Goal: Information Seeking & Learning: Learn about a topic

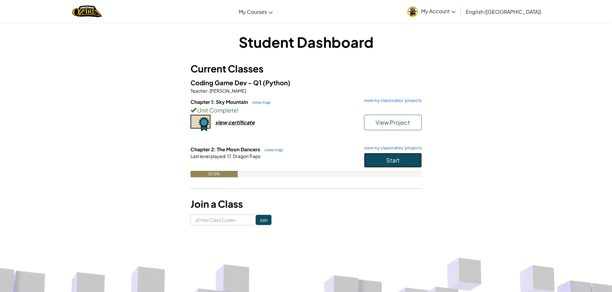
click at [398, 158] on button "Start" at bounding box center [393, 160] width 58 height 15
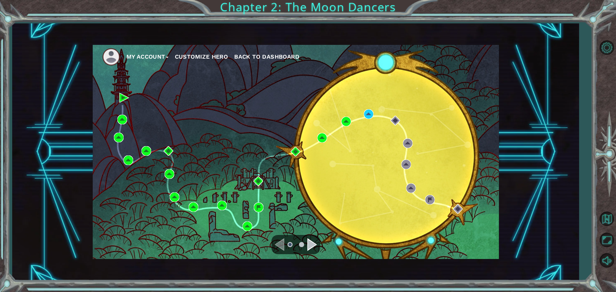
click at [311, 244] on div "Navigate to the next page" at bounding box center [313, 245] width 10 height 13
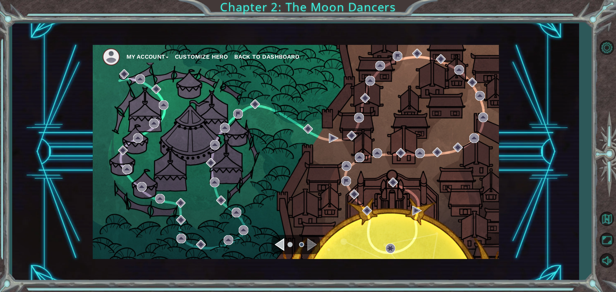
click at [278, 243] on div "Navigate to the previous page" at bounding box center [280, 245] width 10 height 13
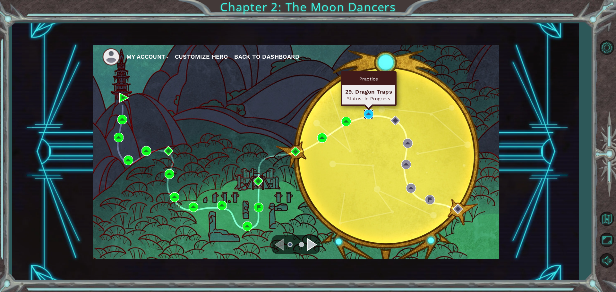
click at [371, 114] on img at bounding box center [369, 114] width 10 height 10
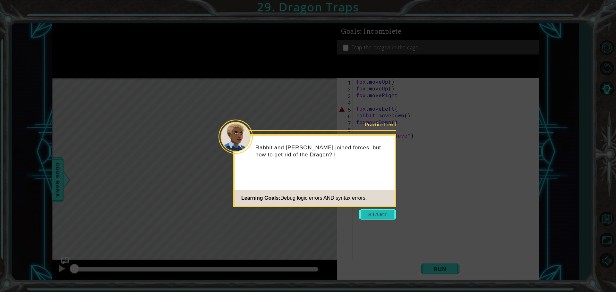
click at [372, 211] on button "Start" at bounding box center [378, 215] width 37 height 10
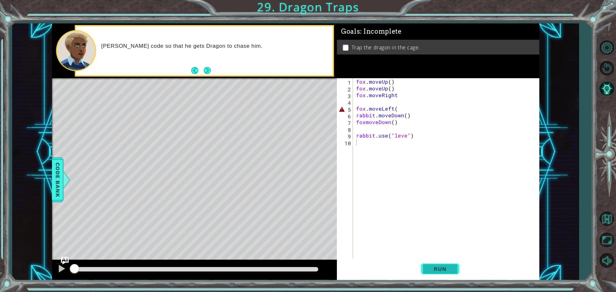
click at [442, 266] on span "Run" at bounding box center [440, 269] width 25 height 6
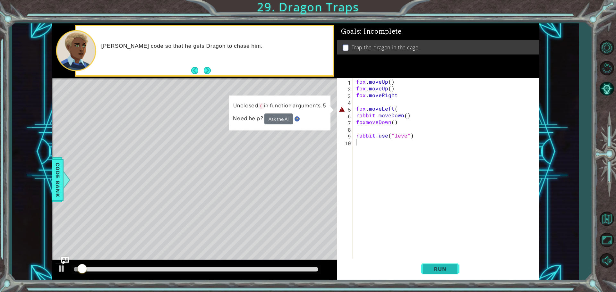
click at [442, 266] on span "Run" at bounding box center [440, 269] width 25 height 6
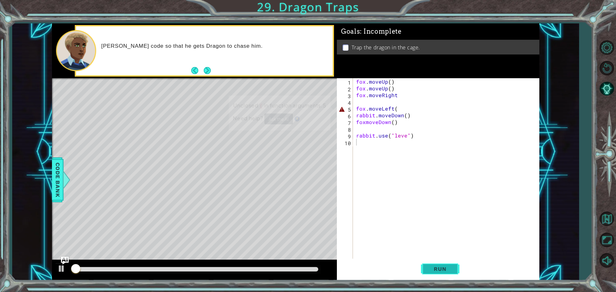
click at [442, 266] on span "Run" at bounding box center [440, 269] width 25 height 6
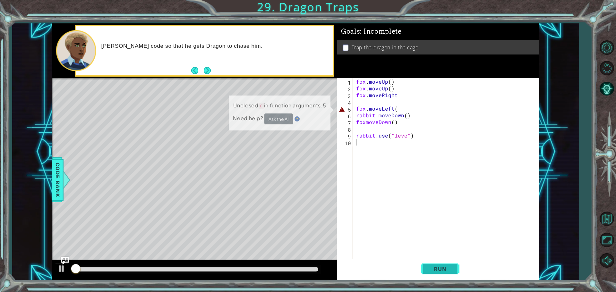
drag, startPoint x: 442, startPoint y: 266, endPoint x: 438, endPoint y: 266, distance: 4.8
click at [442, 266] on span "Run" at bounding box center [440, 269] width 25 height 6
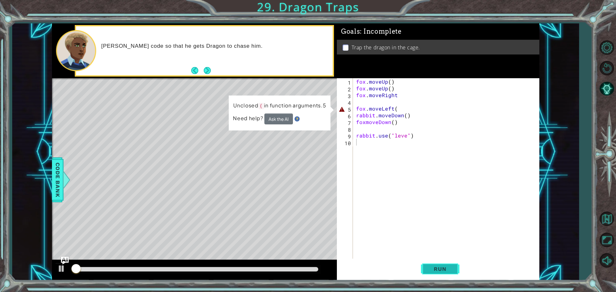
click at [438, 266] on button "Run" at bounding box center [440, 269] width 39 height 20
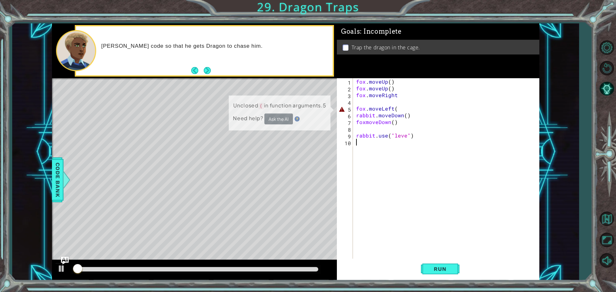
drag, startPoint x: 428, startPoint y: 265, endPoint x: 391, endPoint y: 199, distance: 74.7
click at [428, 263] on button "Run" at bounding box center [440, 269] width 39 height 20
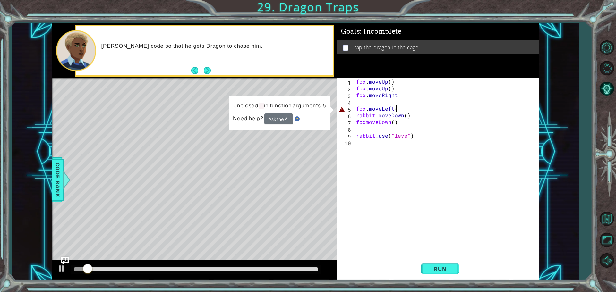
click at [457, 107] on div "fox . moveUp ( ) fox . moveUp ( ) fox . moveRight fox . moveLeft ( rabbit . mov…" at bounding box center [448, 175] width 186 height 195
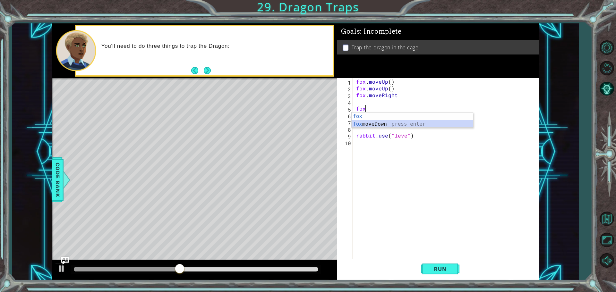
click at [394, 124] on div "fox press enter fox moveDown press enter" at bounding box center [412, 128] width 121 height 31
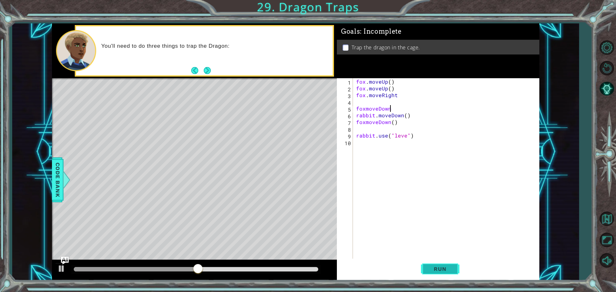
click at [440, 268] on span "Run" at bounding box center [440, 269] width 25 height 6
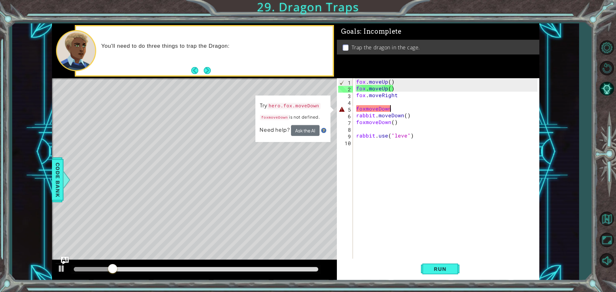
click at [420, 138] on div "fox . moveUp ( ) fox . moveUp ( ) fox . moveRight foxmoveDown rabbit . moveDown…" at bounding box center [448, 175] width 186 height 195
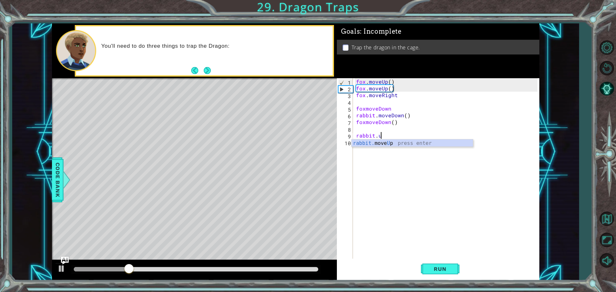
type textarea "r"
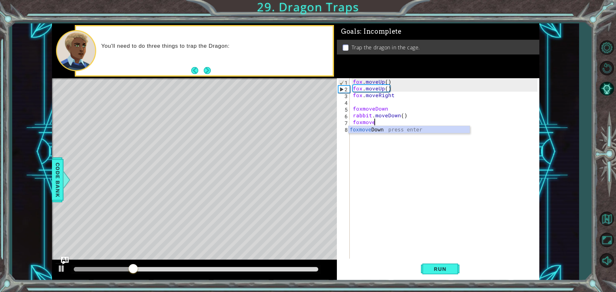
type textarea "f"
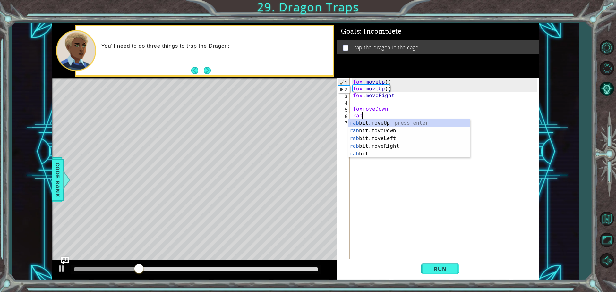
type textarea "r"
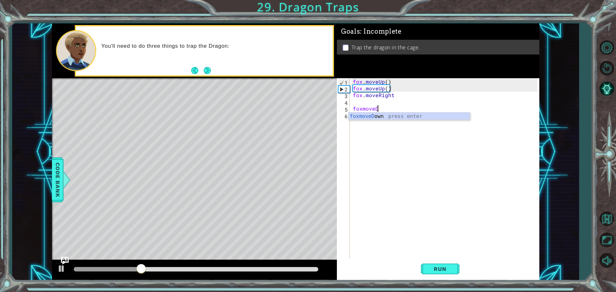
type textarea "f"
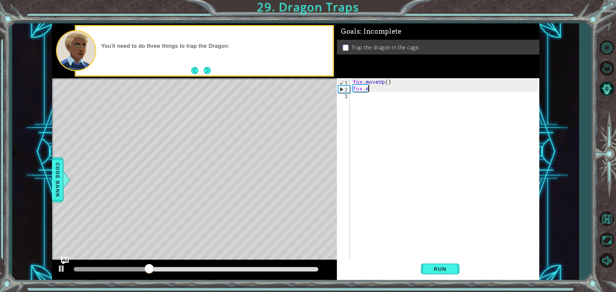
type textarea "f"
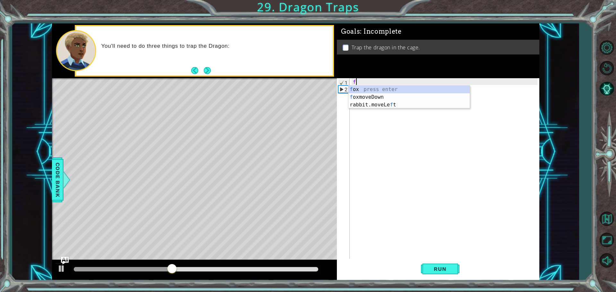
type textarea "f"
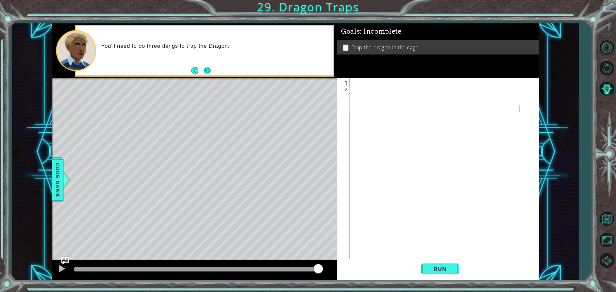
click at [205, 70] on button "Next" at bounding box center [207, 70] width 7 height 7
click at [360, 82] on div at bounding box center [446, 186] width 189 height 216
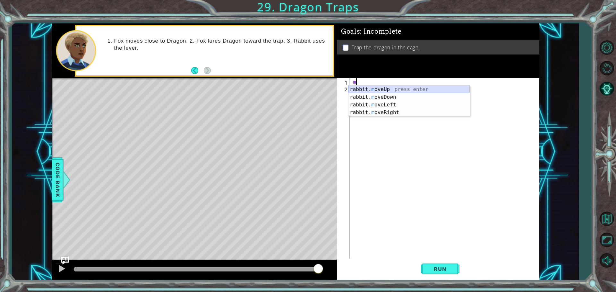
click at [389, 88] on div "rabbit. m oveUp press enter rabbit. m oveDown press enter rabbit. m oveLeft pre…" at bounding box center [409, 109] width 121 height 46
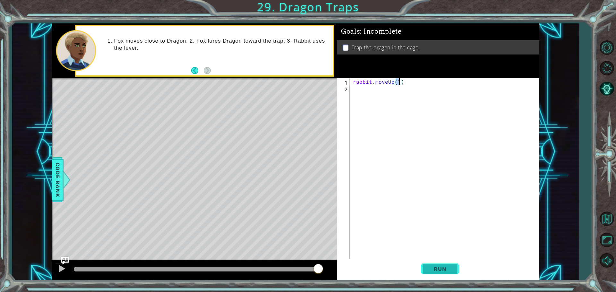
type textarea "rabbit.moveUp(1)"
click at [446, 269] on span "Run" at bounding box center [440, 269] width 25 height 6
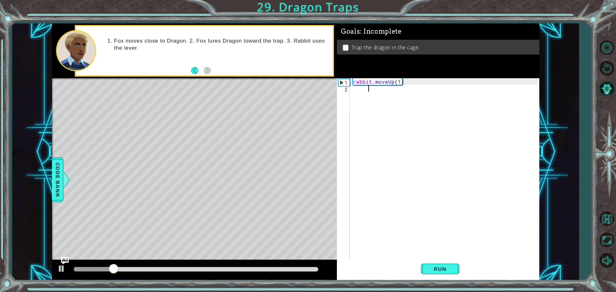
click at [368, 90] on div "rabbit . moveUp ( 1 )" at bounding box center [446, 186] width 189 height 216
click at [406, 82] on div "rabbit . moveUp ( 1 )" at bounding box center [446, 186] width 189 height 216
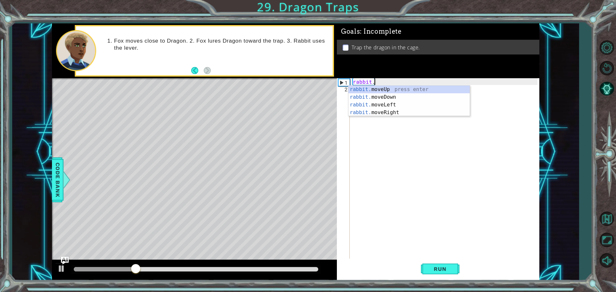
type textarea "r"
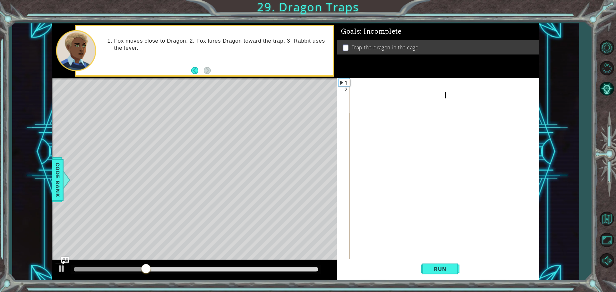
click at [356, 95] on div at bounding box center [446, 186] width 189 height 216
click at [355, 89] on div at bounding box center [446, 186] width 189 height 216
click at [361, 83] on div at bounding box center [446, 186] width 189 height 216
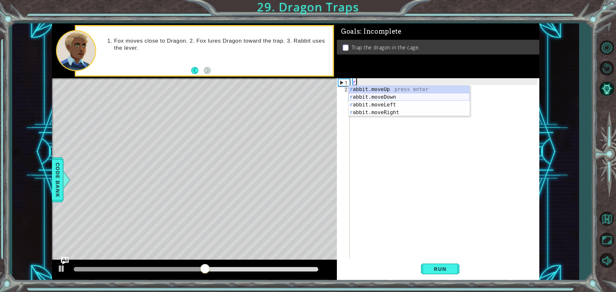
click at [395, 96] on div "r abbit.moveUp press enter r abbit.moveDown press enter r abbit.moveLeft press …" at bounding box center [409, 109] width 121 height 46
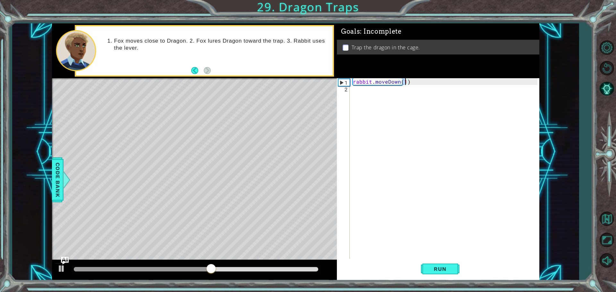
click at [378, 95] on div "rabbit . moveDown ( 1 )" at bounding box center [446, 186] width 189 height 216
type textarea "rabbit.moveDown(1)"
click at [393, 117] on div "rabbit . moveDown ( 1 )" at bounding box center [446, 186] width 189 height 216
click at [371, 91] on div "rabbit . moveDown ( 1 )" at bounding box center [446, 186] width 189 height 216
click at [357, 90] on div "rabbit . moveDown ( 1 )" at bounding box center [446, 186] width 189 height 216
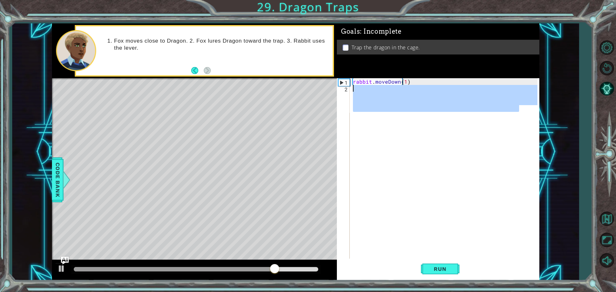
click at [349, 89] on div "2" at bounding box center [344, 99] width 12 height 27
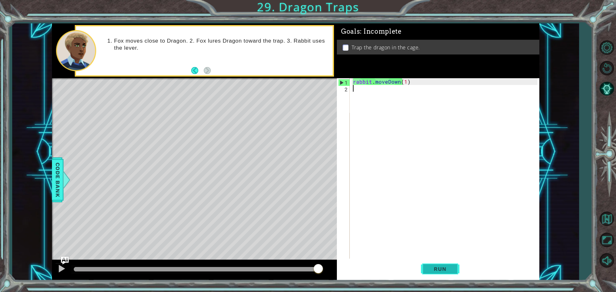
click at [428, 265] on button "Run" at bounding box center [440, 269] width 39 height 20
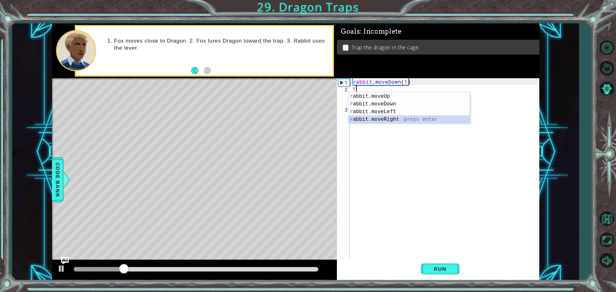
click at [400, 118] on div "r abbit.moveUp press enter r abbit.moveDown press enter r abbit.moveLeft press …" at bounding box center [409, 115] width 121 height 46
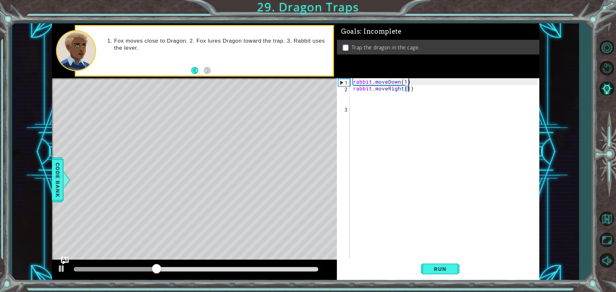
click at [421, 93] on div "rabbit . moveDown ( 1 ) rabbit . moveRight ( 1 )" at bounding box center [446, 175] width 189 height 195
type textarea "rabbit.moveRight(1)"
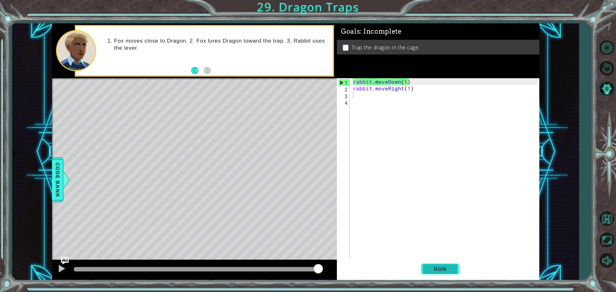
drag, startPoint x: 449, startPoint y: 263, endPoint x: 448, endPoint y: 267, distance: 3.6
click at [448, 267] on button "Run" at bounding box center [440, 269] width 39 height 20
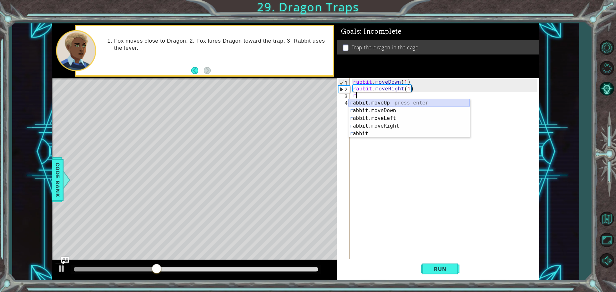
click at [378, 100] on div "r abbit.moveUp press enter r abbit.moveDown press enter r abbit.moveLeft press …" at bounding box center [409, 126] width 121 height 54
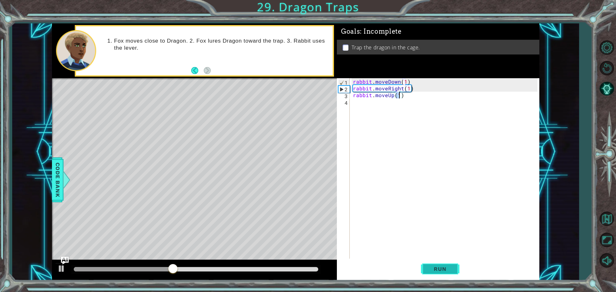
type textarea "rabbit.moveUp(1)"
click at [432, 261] on button "Run" at bounding box center [440, 269] width 39 height 20
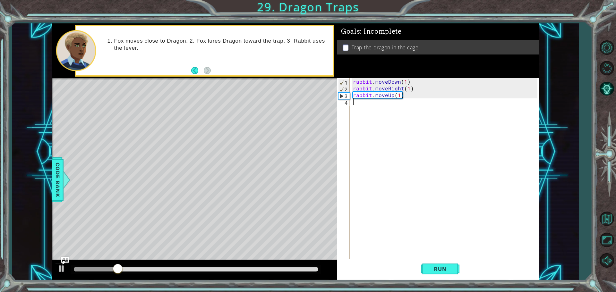
click at [356, 104] on div "rabbit . moveDown ( 1 ) rabbit . moveRight ( 1 ) rabbit . moveUp ( 1 )" at bounding box center [446, 175] width 189 height 195
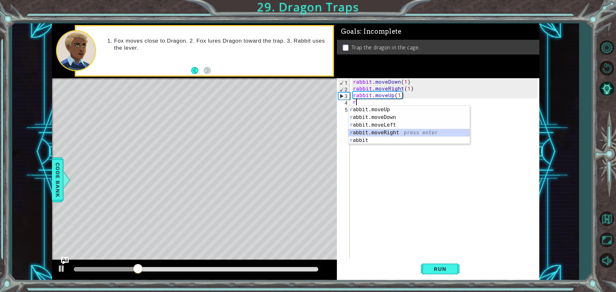
click at [397, 130] on div "r abbit.moveUp press enter r abbit.moveDown press enter r abbit.moveLeft press …" at bounding box center [409, 133] width 121 height 54
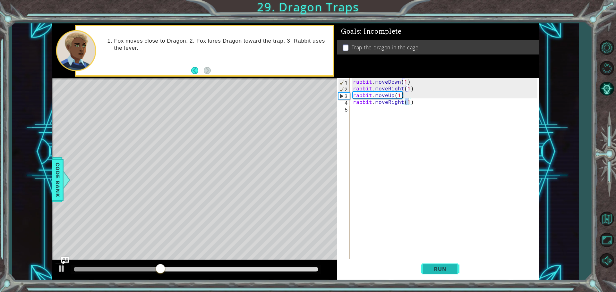
drag, startPoint x: 447, startPoint y: 270, endPoint x: 450, endPoint y: 271, distance: 3.5
click at [450, 271] on span "Run" at bounding box center [440, 269] width 25 height 6
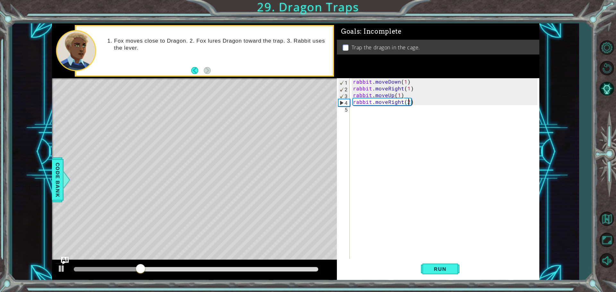
scroll to position [0, 3]
type textarea "rabbit.moveRight(2)"
click at [445, 261] on button "Run" at bounding box center [440, 269] width 39 height 20
click at [360, 110] on div "rabbit . moveDown ( 1 ) rabbit . moveRight ( 1 ) rabbit . moveUp ( 1 ) rabbit .…" at bounding box center [446, 175] width 189 height 195
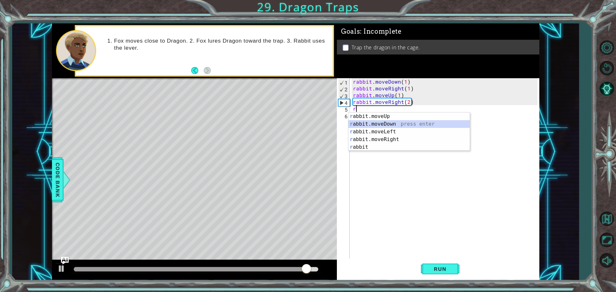
click at [398, 122] on div "r abbit.moveUp press enter r abbit.moveDown press enter r abbit.moveLeft press …" at bounding box center [409, 140] width 121 height 54
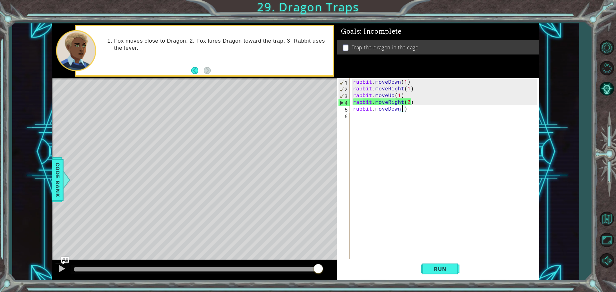
type textarea "rabbit.moveDown(2)"
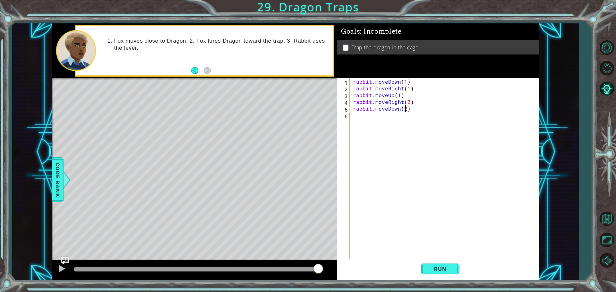
click at [448, 258] on div "rabbit . moveDown ( 1 ) rabbit . moveRight ( 1 ) rabbit . moveUp ( 1 ) rabbit .…" at bounding box center [446, 175] width 189 height 195
click at [448, 268] on span "Run" at bounding box center [440, 269] width 25 height 6
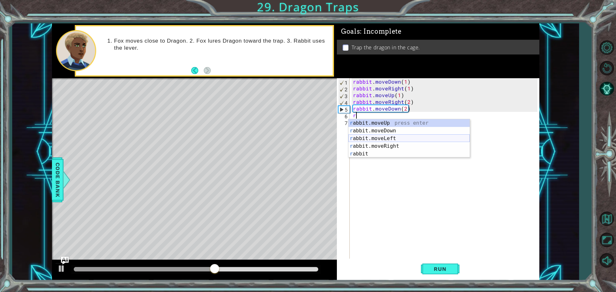
click at [396, 136] on div "r abbit.moveUp press enter r abbit.moveDown press enter r abbit.moveLeft press …" at bounding box center [409, 146] width 121 height 54
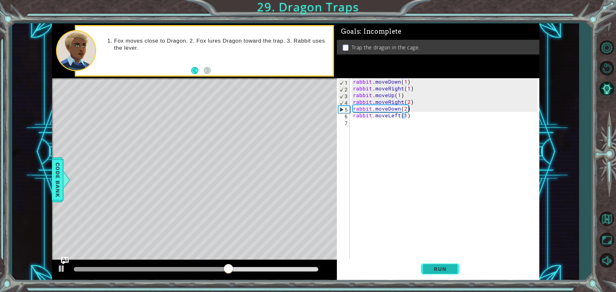
click at [440, 268] on span "Run" at bounding box center [440, 269] width 25 height 6
click at [454, 269] on button "Run" at bounding box center [440, 269] width 39 height 20
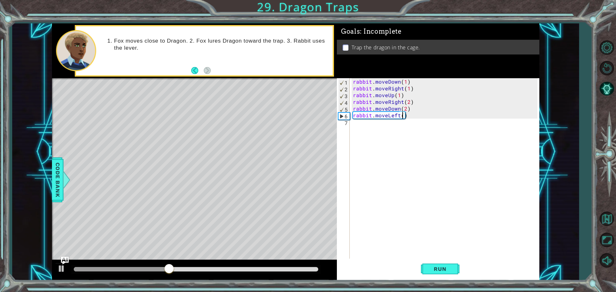
scroll to position [0, 3]
type textarea "rabbit.moveLeft(2)"
drag, startPoint x: 443, startPoint y: 266, endPoint x: 446, endPoint y: 266, distance: 3.3
click at [446, 266] on button "Run" at bounding box center [440, 269] width 39 height 20
click at [370, 124] on div "rabbit . moveDown ( 1 ) rabbit . moveRight ( 1 ) rabbit . moveUp ( 1 ) rabbit .…" at bounding box center [446, 175] width 189 height 195
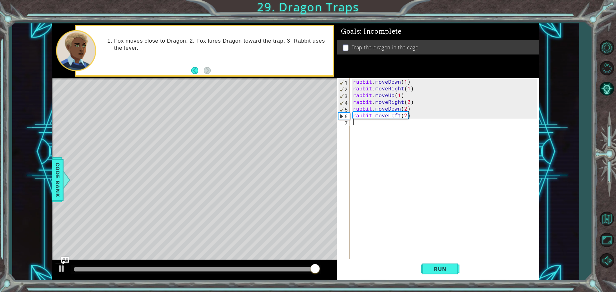
scroll to position [0, 0]
drag, startPoint x: 322, startPoint y: 127, endPoint x: 371, endPoint y: -39, distance: 172.9
click at [371, 0] on html "1 ההההההההההההההההההההההההההההההההההההההההההההההההההההההההההההההההההההההההההההה…" at bounding box center [308, 146] width 616 height 292
click at [441, 269] on span "Run" at bounding box center [440, 269] width 25 height 6
click at [354, 83] on div "rabbit . moveDown ( 1 ) rabbit . moveRight ( 1 ) rabbit . moveUp ( 1 ) rabbit .…" at bounding box center [446, 175] width 189 height 195
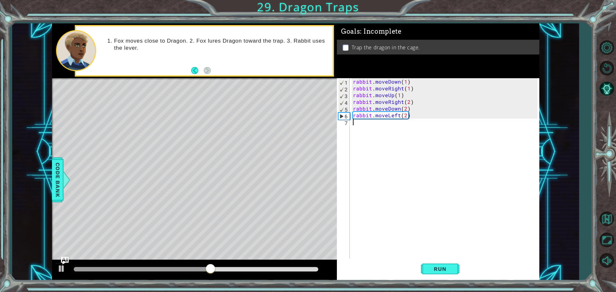
type textarea "rabbit.moveDown(1)"
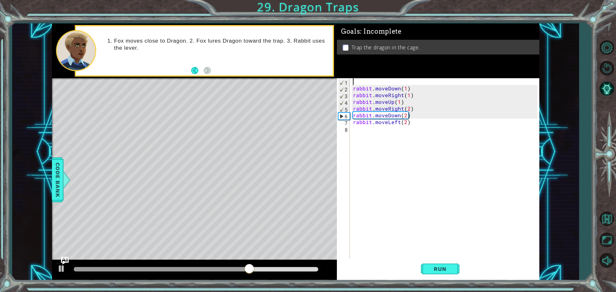
type textarea "r"
type textarea "use"
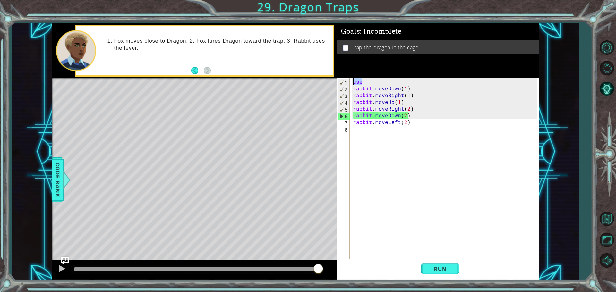
drag, startPoint x: 361, startPoint y: 83, endPoint x: 351, endPoint y: 84, distance: 10.3
click at [351, 84] on div "use 1 2 3 4 5 6 7 8 use rabbit . moveDown ( 1 ) rabbit . moveRight ( 1 ) rabbit…" at bounding box center [437, 169] width 201 height 182
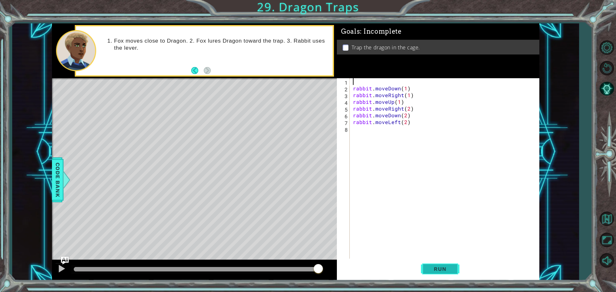
click at [454, 274] on button "Run" at bounding box center [440, 269] width 39 height 20
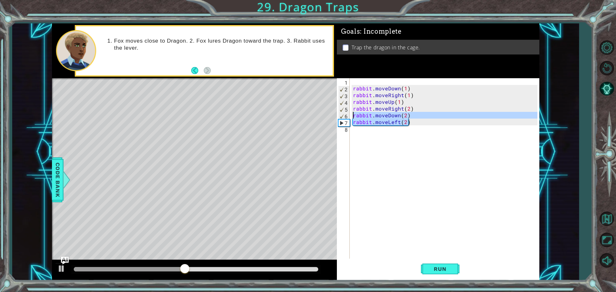
drag, startPoint x: 421, startPoint y: 122, endPoint x: 341, endPoint y: 116, distance: 79.8
click at [341, 116] on div "1 2 3 4 5 6 7 8 rabbit . moveDown ( 1 ) rabbit . moveRight ( 1 ) rabbit . moveU…" at bounding box center [437, 169] width 201 height 182
type textarea "rabbit.moveDown(2) rabbit.moveLeft(2)"
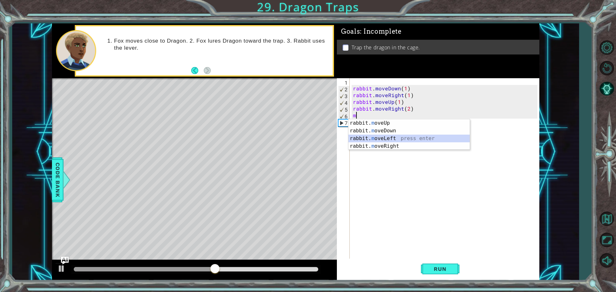
click at [408, 138] on div "rabbit. m oveUp press enter rabbit. m oveDown press enter rabbit. m oveLeft pre…" at bounding box center [409, 142] width 121 height 46
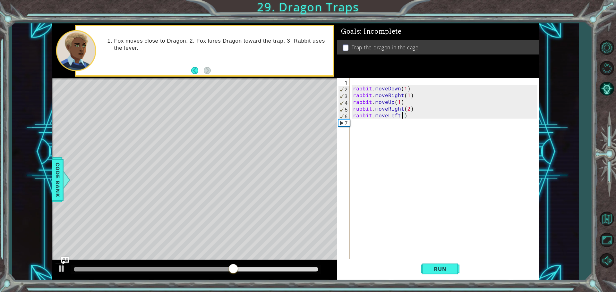
scroll to position [0, 3]
click at [444, 266] on span "Run" at bounding box center [440, 269] width 25 height 6
drag, startPoint x: 413, startPoint y: 115, endPoint x: 349, endPoint y: 117, distance: 64.2
click at [349, 117] on div "rabbit.moveLeft(2) 1 2 3 4 5 6 7 rabbit . moveDown ( 1 ) rabbit . moveRight ( 1…" at bounding box center [437, 169] width 201 height 182
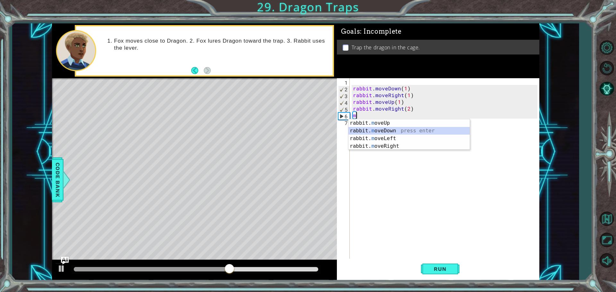
click at [406, 131] on div "rabbit. m oveUp press enter rabbit. m oveDown press enter rabbit. m oveLeft pre…" at bounding box center [409, 142] width 121 height 46
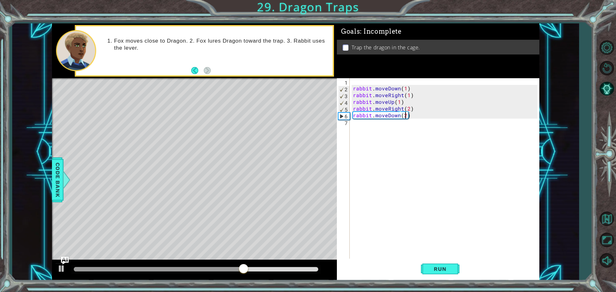
scroll to position [0, 3]
type textarea "rabbit.moveDown(2)"
click at [439, 272] on span "Run" at bounding box center [440, 269] width 25 height 6
click at [401, 126] on div "rabbit . moveDown ( 1 ) rabbit . moveRight ( 1 ) rabbit . moveUp ( 1 ) rabbit .…" at bounding box center [446, 175] width 189 height 195
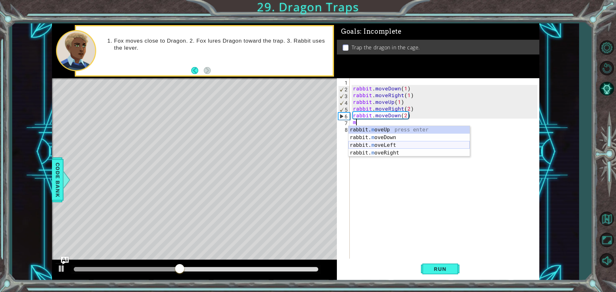
click at [405, 144] on div "rabbit. m oveUp press enter rabbit. m oveDown press enter rabbit. m oveLeft pre…" at bounding box center [409, 149] width 121 height 46
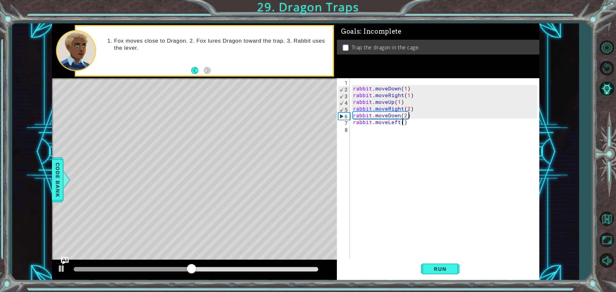
scroll to position [0, 3]
type textarea "rabbit.moveLeft(2)"
click at [445, 266] on span "Run" at bounding box center [440, 269] width 25 height 6
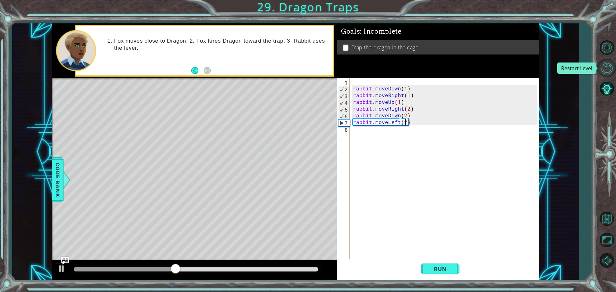
click at [607, 70] on button "Restart Level" at bounding box center [607, 68] width 19 height 19
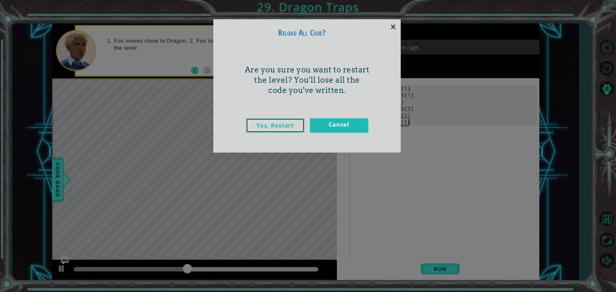
click at [299, 125] on link "Yes, Restart" at bounding box center [275, 125] width 58 height 14
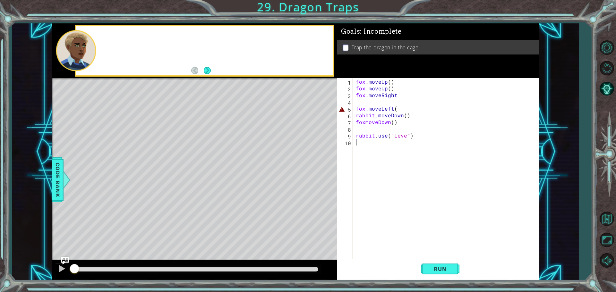
scroll to position [0, 0]
click at [405, 137] on div "fox . moveUp ( ) fox . moveUp ( ) fox . moveRight fox . moveLeft ( rabbit . mov…" at bounding box center [448, 175] width 186 height 195
click at [431, 265] on button "Run" at bounding box center [440, 269] width 39 height 20
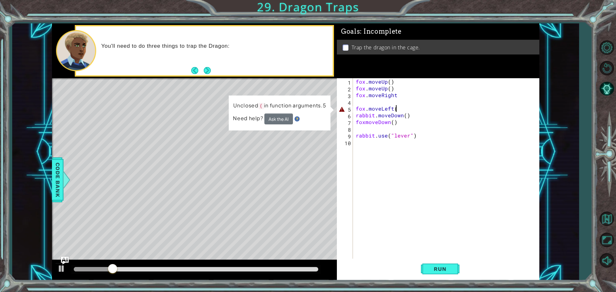
click at [401, 109] on div "fox . moveUp ( ) fox . moveUp ( ) fox . moveRight fox . moveLeft ( rabbit . mov…" at bounding box center [448, 175] width 186 height 195
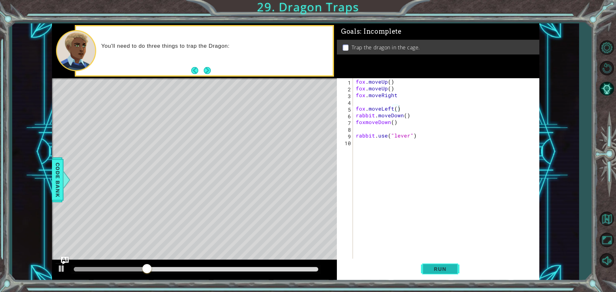
click at [440, 263] on button "Run" at bounding box center [440, 269] width 39 height 20
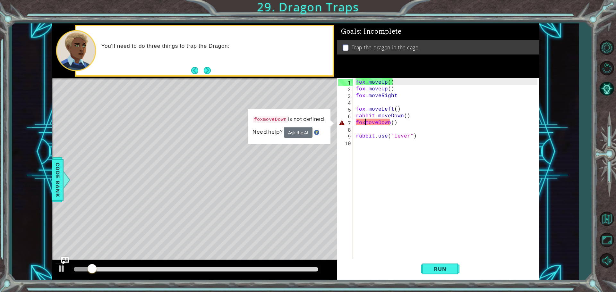
click at [365, 124] on div "fox . moveUp ( ) fox . moveUp ( ) fox . moveRight fox . moveLeft ( ) rabbit . m…" at bounding box center [448, 175] width 186 height 195
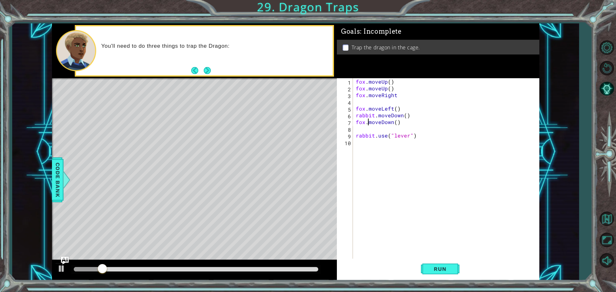
scroll to position [0, 1]
type textarea "fox.moveDown()"
click at [438, 274] on button "Run" at bounding box center [440, 269] width 39 height 20
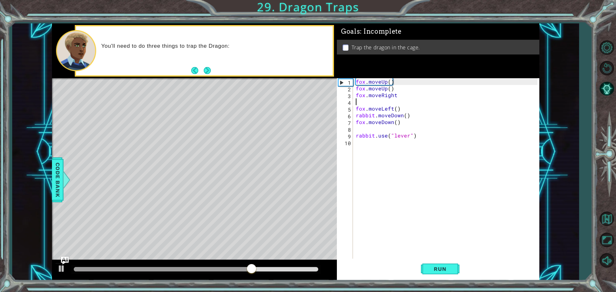
click at [364, 101] on div "fox . moveUp ( ) fox . moveUp ( ) fox . moveRight fox . moveLeft ( ) rabbit . m…" at bounding box center [448, 175] width 186 height 195
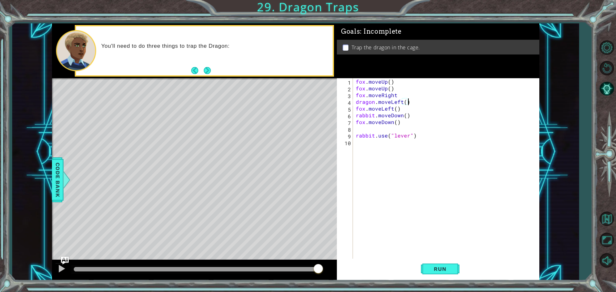
scroll to position [0, 3]
type textarea "dragon.moveLeft()"
click at [444, 268] on span "Run" at bounding box center [440, 269] width 25 height 6
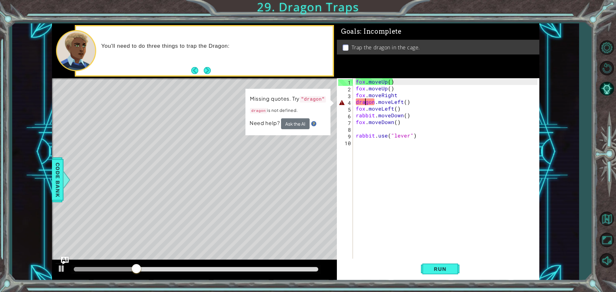
click at [366, 101] on div "fox . moveUp ( ) fox . moveUp ( ) fox . moveRight dragon . moveLeft ( ) fox . m…" at bounding box center [448, 175] width 186 height 195
drag, startPoint x: 413, startPoint y: 99, endPoint x: 352, endPoint y: 102, distance: 61.0
click at [353, 102] on div "dragon.moveLeft() 1 2 3 4 5 6 7 8 9 10 fox . moveUp ( ) fox . moveUp ( ) fox . …" at bounding box center [437, 169] width 201 height 182
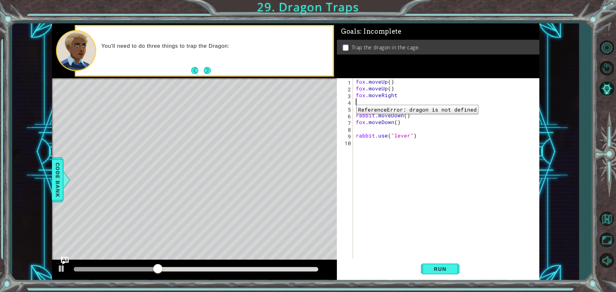
scroll to position [0, 0]
click at [442, 271] on span "Run" at bounding box center [440, 269] width 25 height 6
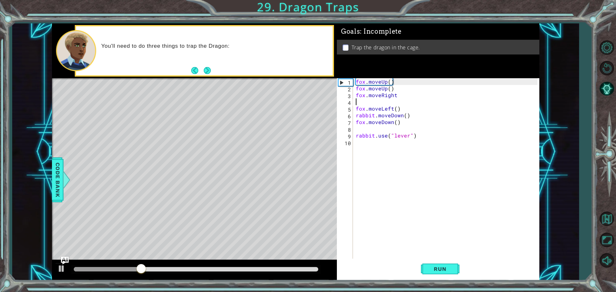
click at [390, 129] on div "fox . moveUp ( ) fox . moveUp ( ) fox . moveRight fox . moveLeft ( ) rabbit . m…" at bounding box center [448, 175] width 186 height 195
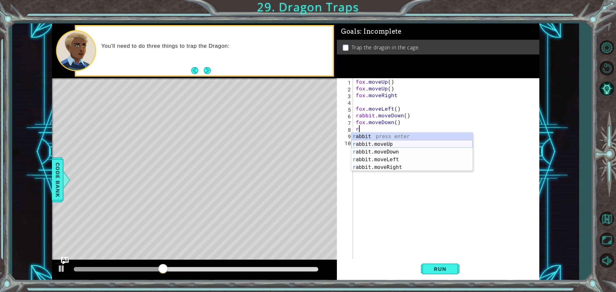
click at [406, 144] on div "r abbit press enter r abbit.moveUp press enter r abbit.moveDown press enter r a…" at bounding box center [411, 160] width 121 height 54
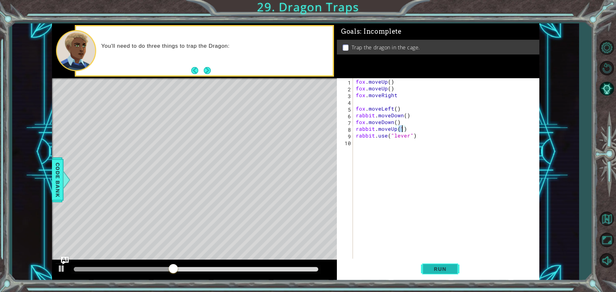
type textarea "rabbit.moveUp(1)"
click at [443, 271] on span "Run" at bounding box center [440, 269] width 25 height 6
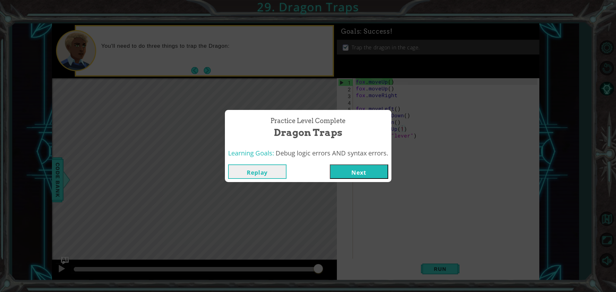
drag, startPoint x: 360, startPoint y: 172, endPoint x: 355, endPoint y: 170, distance: 5.9
click at [359, 172] on button "Next" at bounding box center [359, 172] width 58 height 14
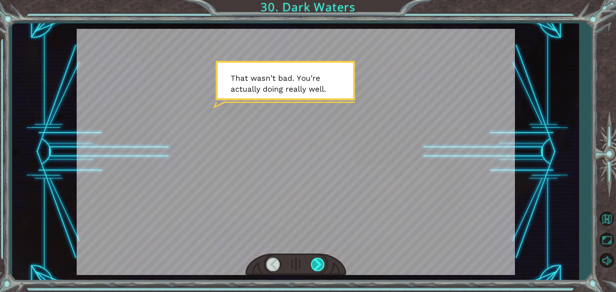
click at [321, 264] on div at bounding box center [318, 264] width 14 height 13
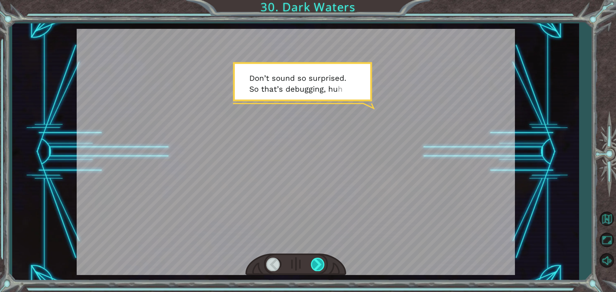
click at [321, 264] on div at bounding box center [318, 264] width 14 height 13
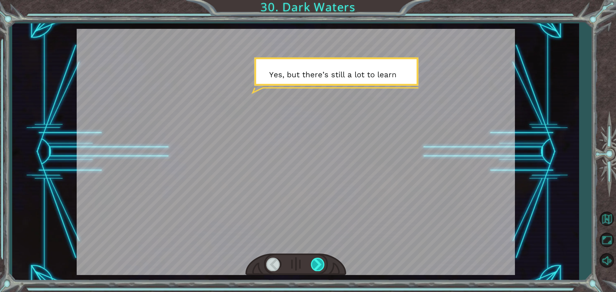
click at [323, 264] on div at bounding box center [318, 264] width 14 height 13
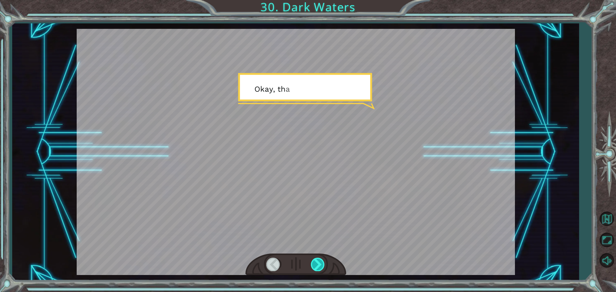
click at [323, 264] on div at bounding box center [318, 264] width 14 height 13
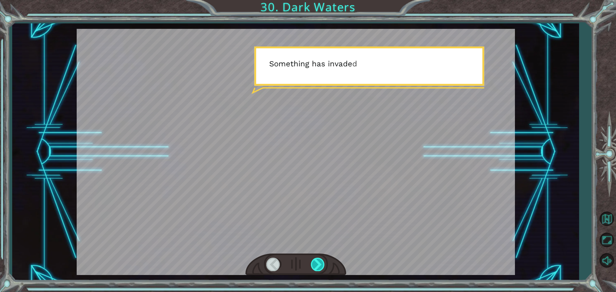
click at [323, 264] on div at bounding box center [318, 264] width 14 height 13
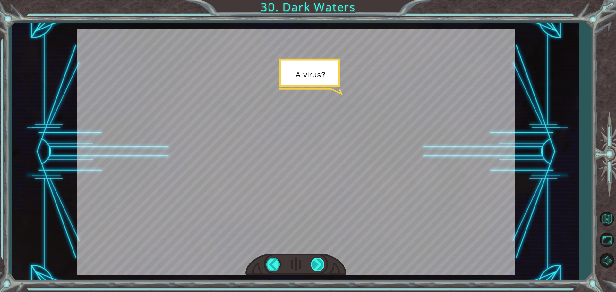
click at [318, 264] on div at bounding box center [318, 264] width 14 height 13
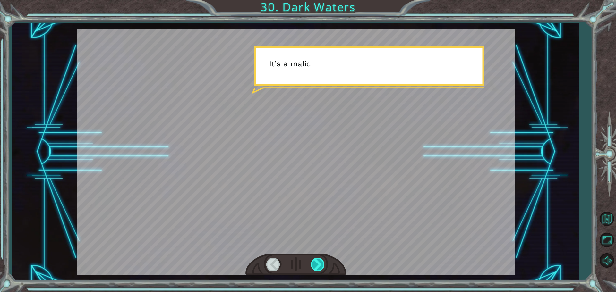
click at [318, 264] on div at bounding box center [318, 264] width 14 height 13
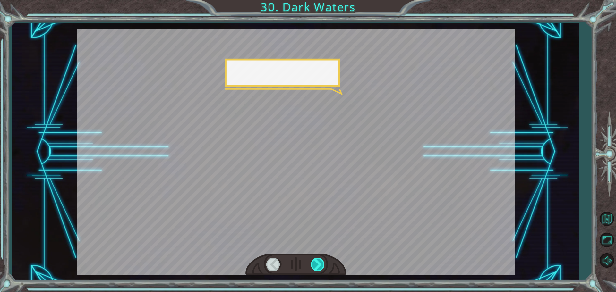
click at [318, 264] on div at bounding box center [318, 264] width 14 height 13
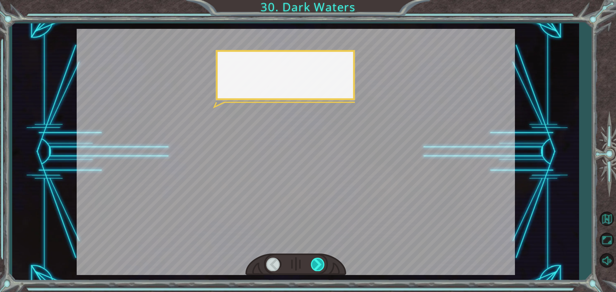
click at [318, 264] on div at bounding box center [318, 264] width 14 height 13
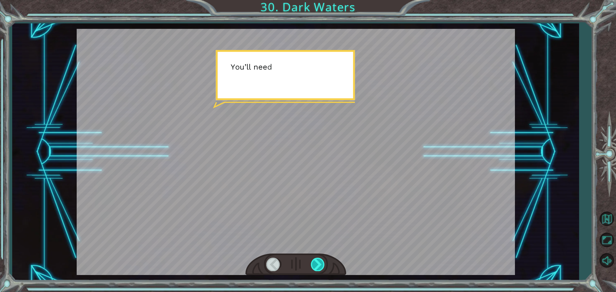
click at [318, 264] on div at bounding box center [318, 264] width 14 height 13
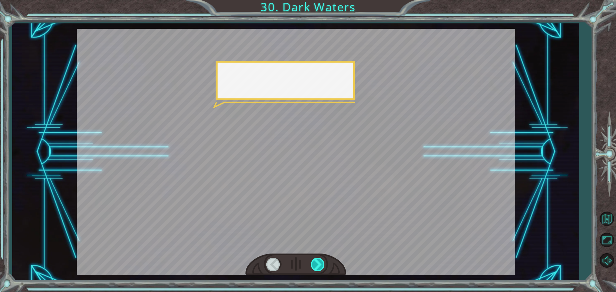
click at [318, 264] on div at bounding box center [318, 264] width 14 height 13
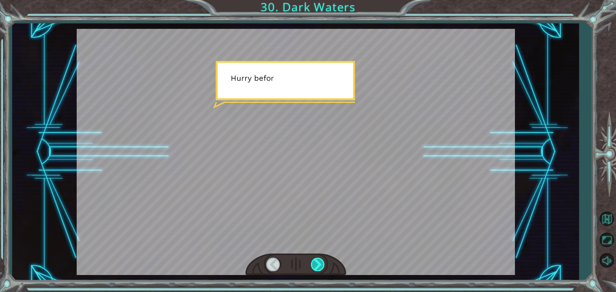
click at [318, 264] on div at bounding box center [318, 264] width 14 height 13
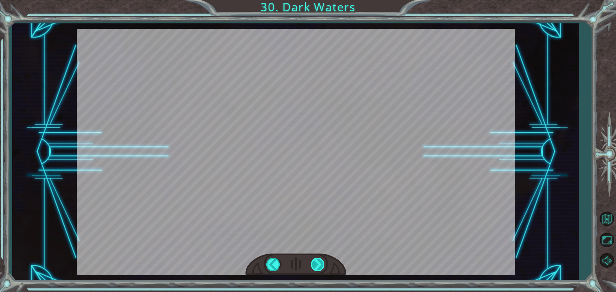
click at [318, 0] on div "Temporary Text T h a t w a s n ’ t b a d . Y o u ’ r e a c t u a l l y d o i n …" at bounding box center [308, 0] width 616 height 0
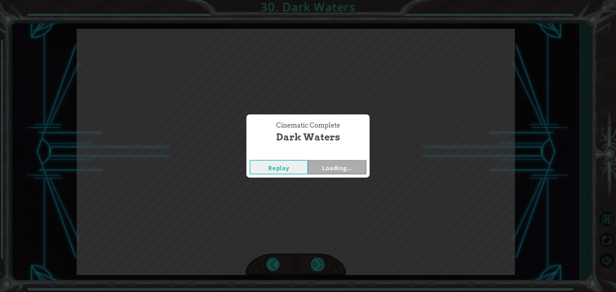
click at [318, 264] on div "Cinematic Complete Dark Waters Replay Loading..." at bounding box center [308, 146] width 616 height 292
click at [332, 168] on button "Next" at bounding box center [337, 167] width 58 height 14
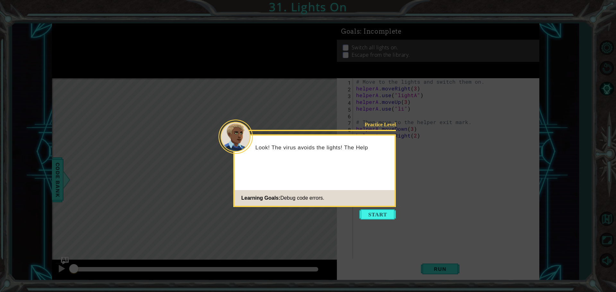
click at [365, 215] on button "Start" at bounding box center [378, 215] width 37 height 10
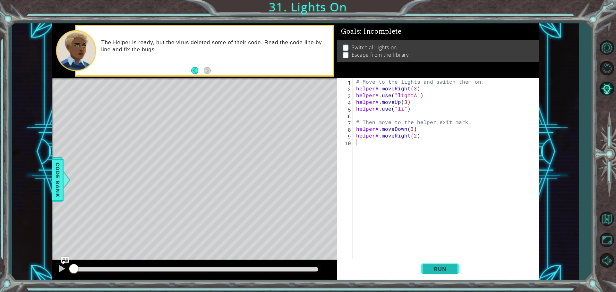
click at [429, 265] on button "Run" at bounding box center [440, 269] width 39 height 20
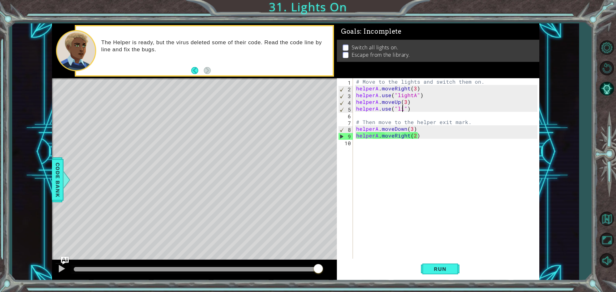
click at [402, 109] on div "# Move to the lights and switch them on. helperA . moveRight ( 3 ) helperA . us…" at bounding box center [448, 175] width 186 height 195
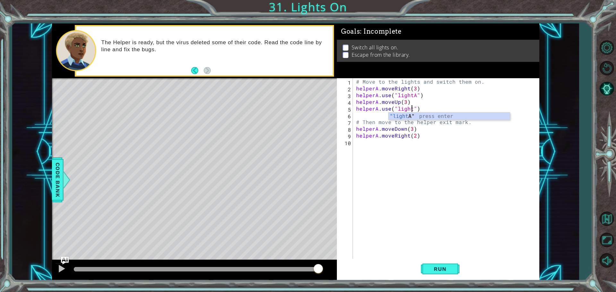
scroll to position [0, 4]
type textarea "helperA.use("lightB")"
click at [441, 263] on button "Run" at bounding box center [440, 269] width 39 height 20
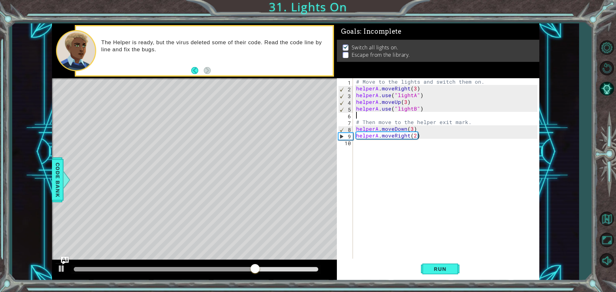
click at [397, 118] on div "# Move to the lights and switch them on. helperA . moveRight ( 3 ) helperA . us…" at bounding box center [448, 175] width 186 height 195
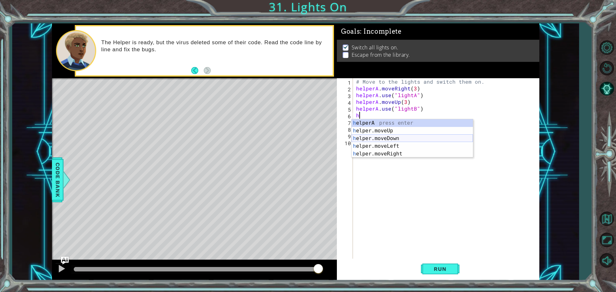
click at [383, 135] on div "h elperA press enter h elper.moveUp press enter h elper.moveDown press enter h …" at bounding box center [412, 146] width 121 height 54
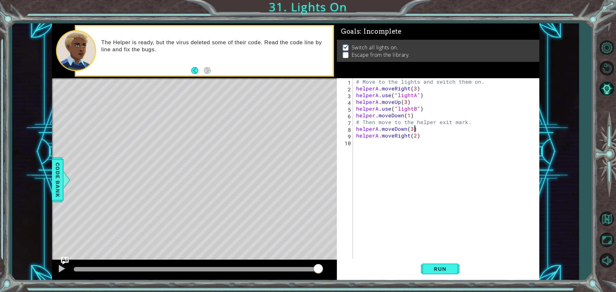
click at [416, 130] on div "# Move to the lights and switch them on. helperA . moveRight ( 3 ) helperA . us…" at bounding box center [448, 175] width 186 height 195
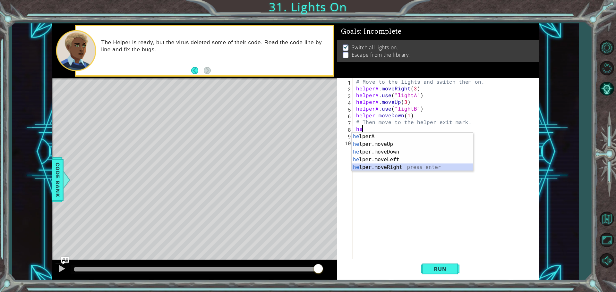
click at [391, 165] on div "he lperA press enter he lper.moveUp press enter he lper.moveDown press enter he…" at bounding box center [412, 160] width 121 height 54
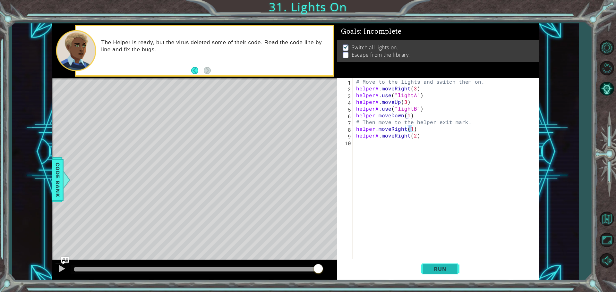
click at [441, 271] on span "Run" at bounding box center [440, 269] width 25 height 6
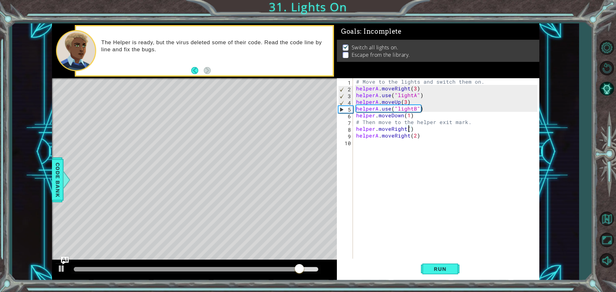
click at [413, 117] on div "# Move to the lights and switch them on. helperA . moveRight ( 3 ) helperA . us…" at bounding box center [448, 175] width 186 height 195
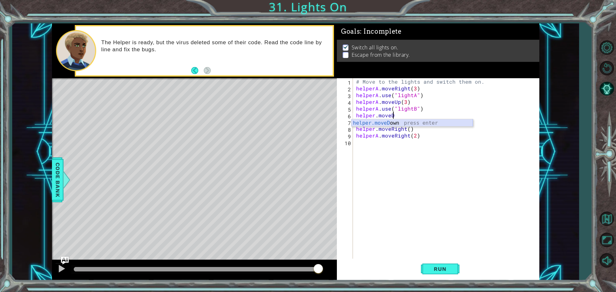
click at [432, 121] on div "helper.moveD own press enter" at bounding box center [412, 130] width 121 height 23
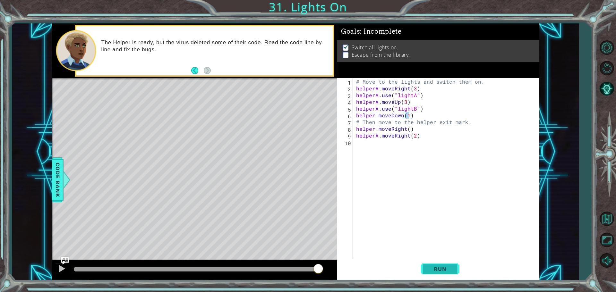
drag, startPoint x: 454, startPoint y: 269, endPoint x: 449, endPoint y: 271, distance: 5.6
click at [449, 271] on button "Run" at bounding box center [440, 269] width 39 height 20
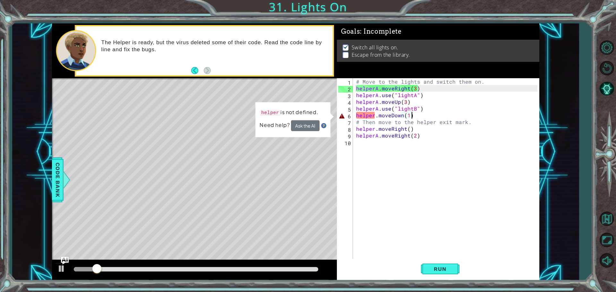
click at [437, 117] on div "# Move to the lights and switch them on. helperA . moveRight ( 3 ) helperA . us…" at bounding box center [448, 175] width 186 height 195
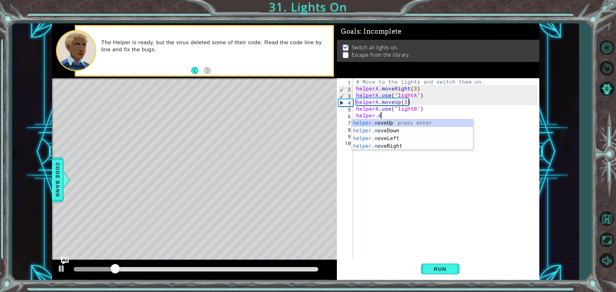
type textarea "h"
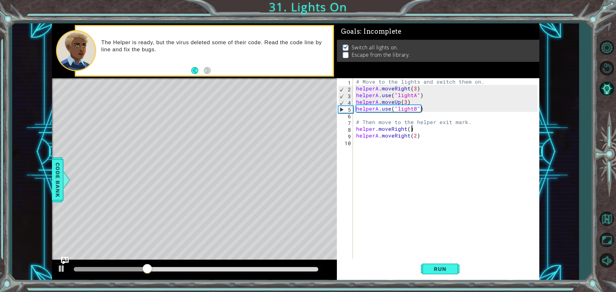
click at [417, 129] on div "# Move to the lights and switch them on. helperA . moveRight ( 3 ) helperA . us…" at bounding box center [448, 175] width 186 height 195
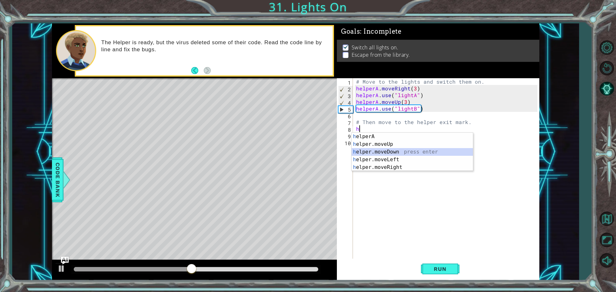
click at [410, 153] on div "h elperA press enter h elper.moveUp press enter h elper.moveDown press enter h …" at bounding box center [412, 160] width 121 height 54
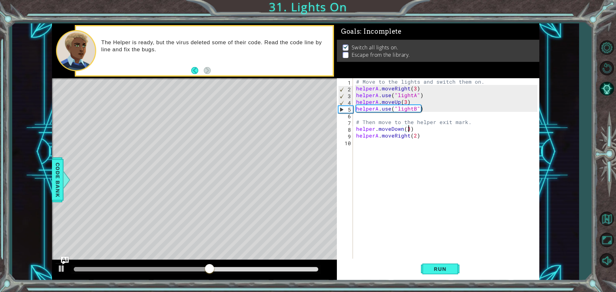
scroll to position [0, 3]
type textarea "helper.moveDown(3)"
click at [450, 267] on span "Run" at bounding box center [440, 269] width 25 height 6
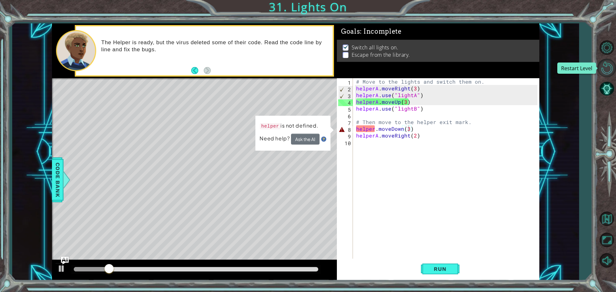
click at [610, 62] on button "Restart Level" at bounding box center [607, 68] width 19 height 19
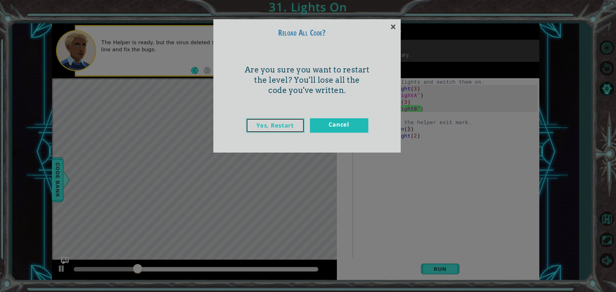
click at [267, 125] on link "Yes, Restart" at bounding box center [275, 125] width 58 height 14
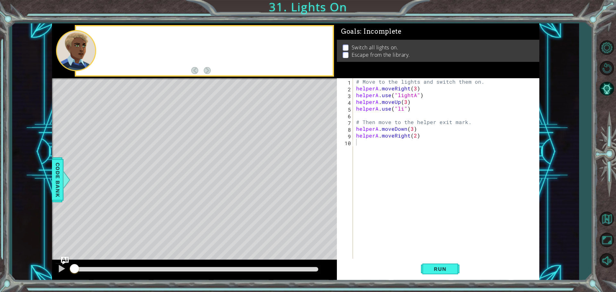
scroll to position [0, 0]
click at [400, 109] on div "# Move to the lights and switch them on. helperA . moveRight ( 3 ) helperA . us…" at bounding box center [448, 175] width 186 height 195
click at [402, 109] on div "# Move to the lights and switch them on. helperA . moveRight ( 3 ) helperA . us…" at bounding box center [448, 175] width 186 height 195
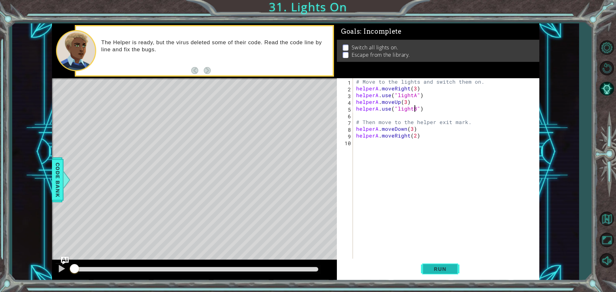
type textarea "helperA.use("lightB")"
click at [440, 268] on span "Run" at bounding box center [440, 269] width 25 height 6
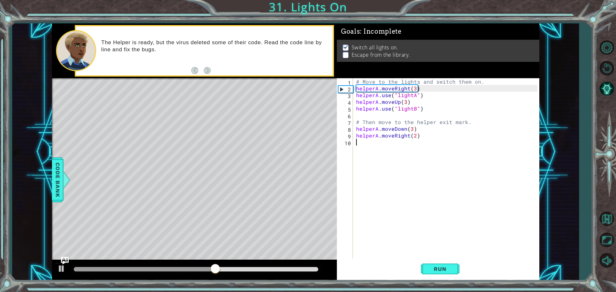
click at [361, 147] on div "# Move to the lights and switch them on. helperA . moveRight ( 3 ) helperA . us…" at bounding box center [448, 175] width 186 height 195
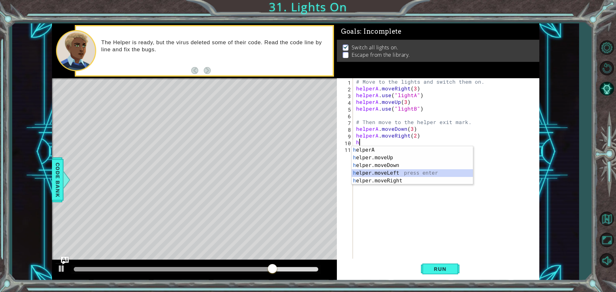
click at [394, 175] on div "h elperA press enter h elper.moveUp press enter h elper.moveDown press enter h …" at bounding box center [412, 173] width 121 height 54
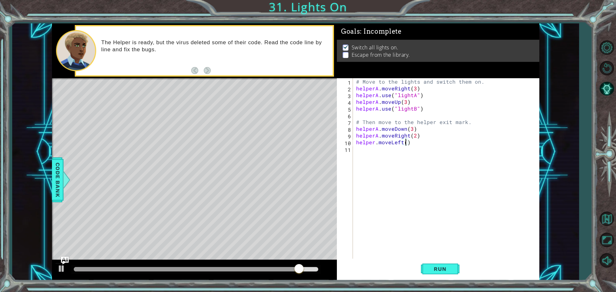
type textarea "helper.moveLeft(2)"
click at [369, 147] on div "# Move to the lights and switch them on. helperA . moveRight ( 3 ) helperA . us…" at bounding box center [448, 175] width 186 height 195
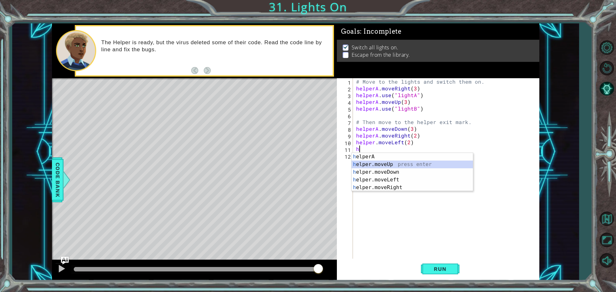
click at [388, 162] on div "h elperA press enter h elper.moveUp press enter h elper.moveDown press enter h …" at bounding box center [412, 180] width 121 height 54
type textarea "helper.moveUp(1)"
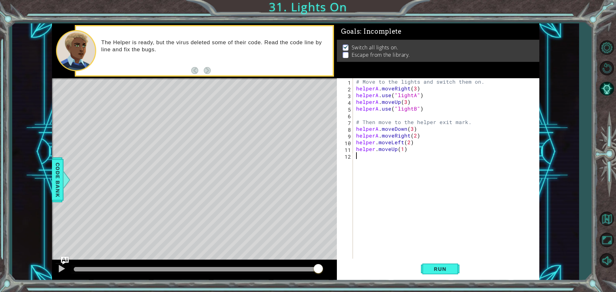
click at [378, 161] on div "# Move to the lights and switch them on. helperA . moveRight ( 3 ) helperA . us…" at bounding box center [448, 175] width 186 height 195
click at [402, 149] on div "# Move to the lights and switch them on. helperA . moveRight ( 3 ) helperA . us…" at bounding box center [448, 175] width 186 height 195
type textarea "helper.moveUp(2)"
click at [354, 158] on div "helper.moveUp(2) 1 2 3 4 5 6 7 8 9 10 11 12 # Move to the lights and switch the…" at bounding box center [437, 169] width 201 height 182
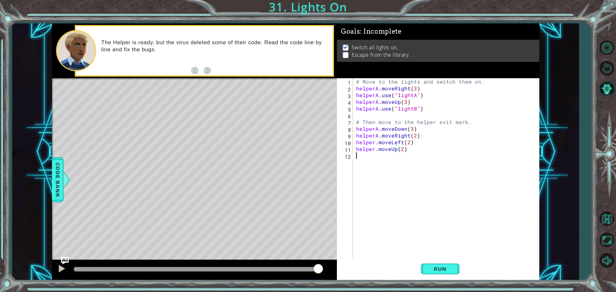
click at [361, 158] on div "# Move to the lights and switch them on. helperA . moveRight ( 3 ) helperA . us…" at bounding box center [448, 175] width 186 height 195
click at [430, 268] on span "Run" at bounding box center [440, 269] width 25 height 6
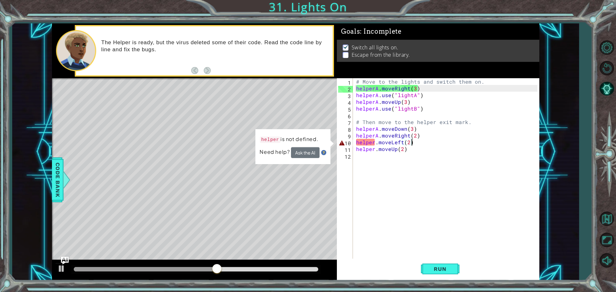
drag, startPoint x: 431, startPoint y: 144, endPoint x: 441, endPoint y: 143, distance: 10.0
click at [441, 143] on div "# Move to the lights and switch them on. helperA . moveRight ( 3 ) helperA . us…" at bounding box center [448, 175] width 186 height 195
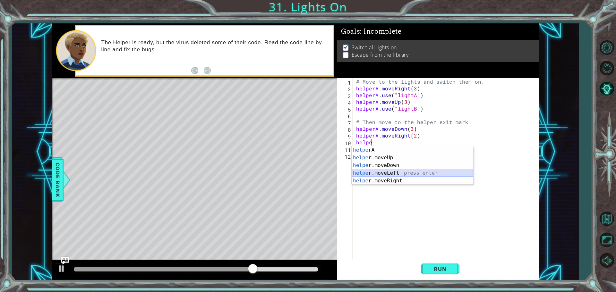
click at [370, 174] on div "helpe rA press enter helpe r.moveUp press enter helpe [PERSON_NAME]moveDown pre…" at bounding box center [412, 173] width 121 height 54
type textarea "helper.moveLeft(1)"
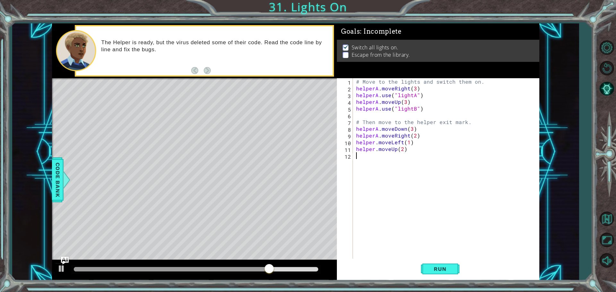
click at [415, 153] on div "# Move to the lights and switch them on. helperA . moveRight ( 3 ) helperA . us…" at bounding box center [448, 175] width 186 height 195
click at [413, 151] on div "# Move to the lights and switch them on. helperA . moveRight ( 3 ) helperA . us…" at bounding box center [448, 175] width 186 height 195
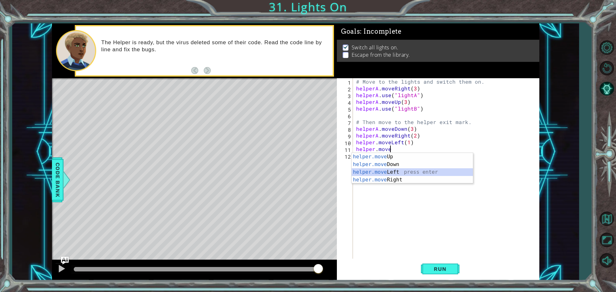
click at [369, 171] on div "helper.move Up press enter helper.move Down press enter helper.move Left press …" at bounding box center [412, 176] width 121 height 46
type textarea "helper.moveLeft(1)"
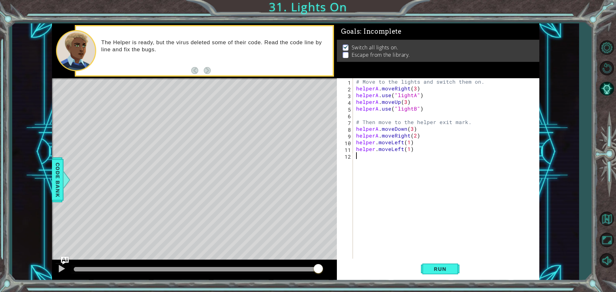
click at [374, 161] on div "# Move to the lights and switch them on. helperA . moveRight ( 3 ) helperA . us…" at bounding box center [448, 175] width 186 height 195
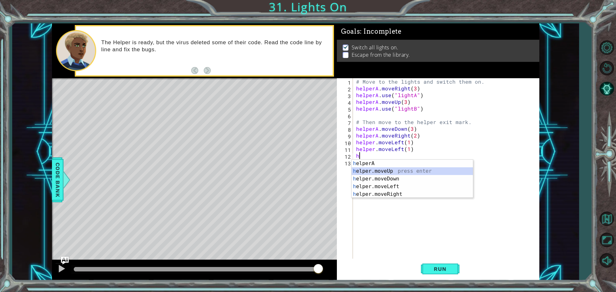
click at [397, 173] on div "h elperA press enter h elper.moveUp press enter h elper.moveDown press enter h …" at bounding box center [412, 187] width 121 height 54
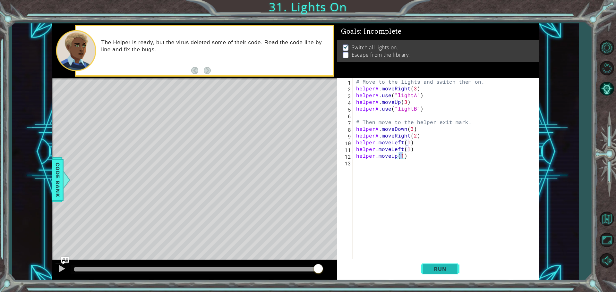
click at [441, 268] on span "Run" at bounding box center [440, 269] width 25 height 6
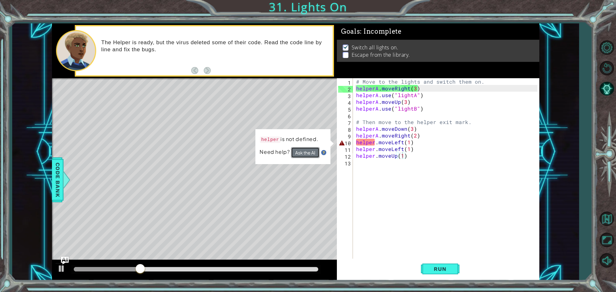
click at [306, 150] on button "Ask the AI" at bounding box center [305, 152] width 29 height 11
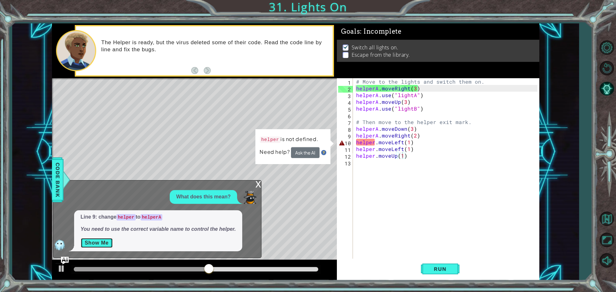
drag, startPoint x: 100, startPoint y: 239, endPoint x: 105, endPoint y: 240, distance: 4.5
click at [105, 240] on button "Show Me" at bounding box center [97, 243] width 32 height 10
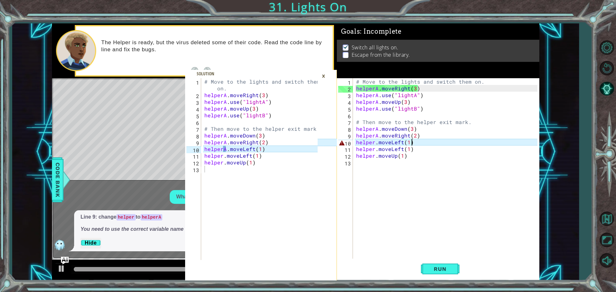
click at [427, 142] on div "# Move to the lights and switch them on. helperA . moveRight ( 3 ) helperA . us…" at bounding box center [448, 175] width 186 height 195
type textarea "helperA.moveLight(1)"
click at [447, 266] on span "Run" at bounding box center [440, 269] width 25 height 6
click at [365, 179] on div "# Move to the lights and switch them on. helperA . moveRight ( 3 ) helperA . us…" at bounding box center [448, 175] width 186 height 195
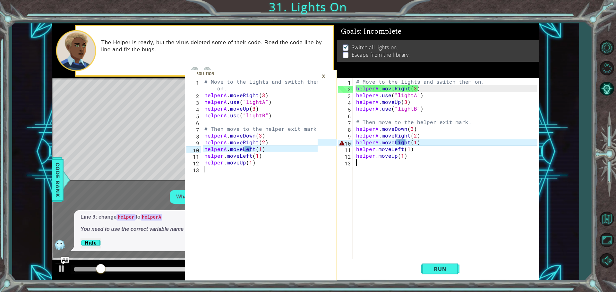
scroll to position [0, 0]
click at [325, 75] on div "×" at bounding box center [324, 76] width 10 height 11
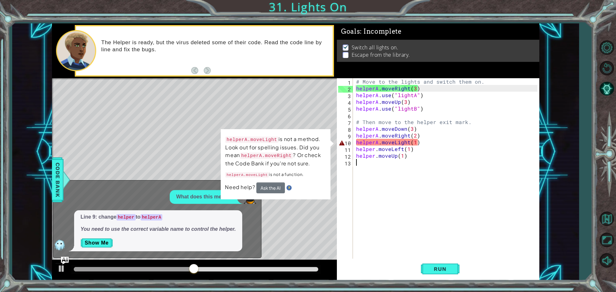
click at [429, 143] on div "# Move to the lights and switch them on. helperA . moveRight ( 3 ) helperA . us…" at bounding box center [448, 175] width 186 height 195
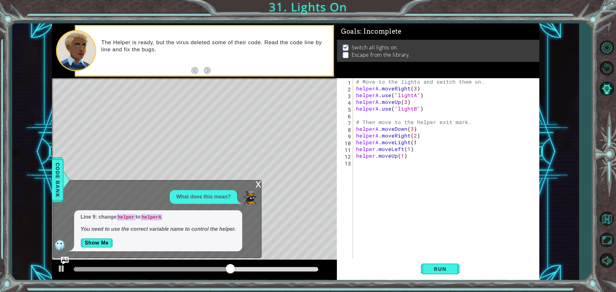
click at [254, 188] on div "x What does this mean? Line 9: change helper to helperA You need to use the cor…" at bounding box center [157, 219] width 209 height 78
click at [257, 183] on div "x" at bounding box center [259, 184] width 6 height 6
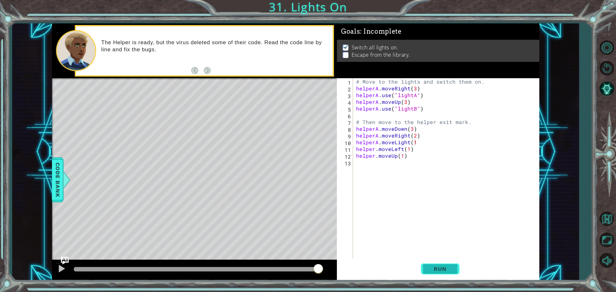
drag, startPoint x: 441, startPoint y: 263, endPoint x: 443, endPoint y: 266, distance: 3.6
click at [443, 266] on button "Run" at bounding box center [440, 269] width 39 height 20
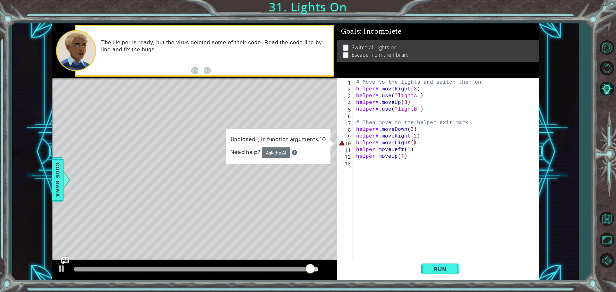
click at [422, 143] on div "# Move to the lights and switch them on. helperA . moveRight ( 3 ) helperA . us…" at bounding box center [448, 175] width 186 height 195
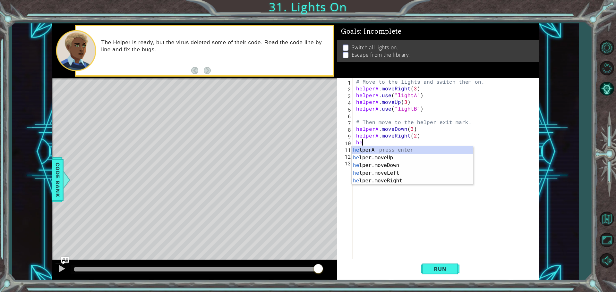
type textarea "h"
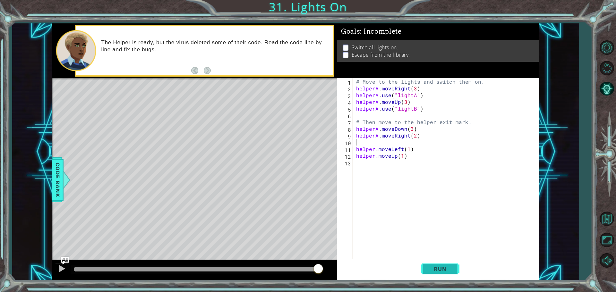
click at [442, 267] on span "Run" at bounding box center [440, 269] width 25 height 6
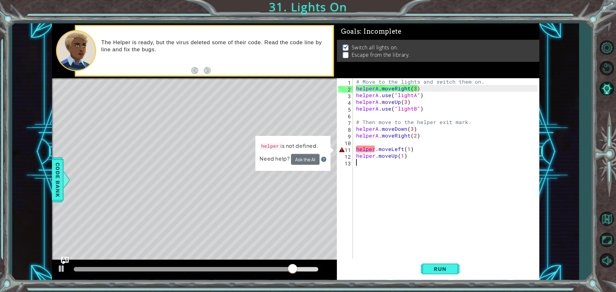
click at [416, 162] on div "# Move to the lights and switch them on. helperA . moveRight ( 3 ) helperA . us…" at bounding box center [448, 175] width 186 height 195
click at [416, 155] on div "# Move to the lights and switch them on. helperA . moveRight ( 3 ) helperA . us…" at bounding box center [448, 175] width 186 height 195
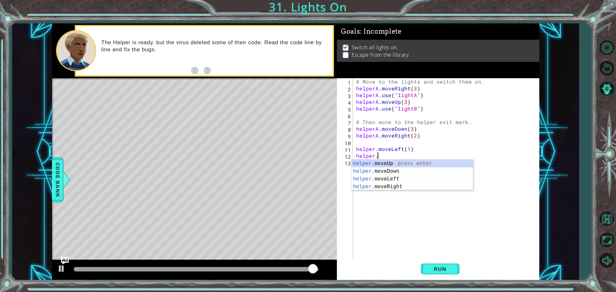
type textarea "h"
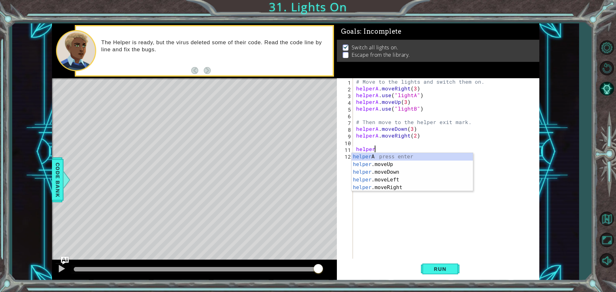
type textarea "h"
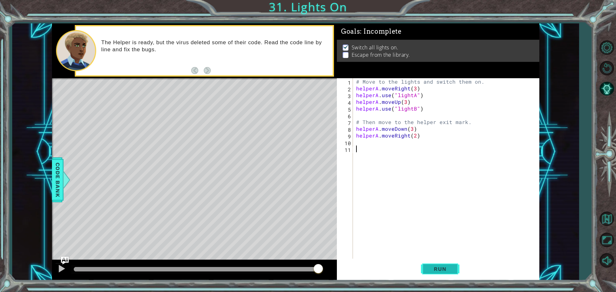
drag, startPoint x: 431, startPoint y: 203, endPoint x: 444, endPoint y: 267, distance: 65.1
click at [444, 267] on span "Run" at bounding box center [440, 269] width 25 height 6
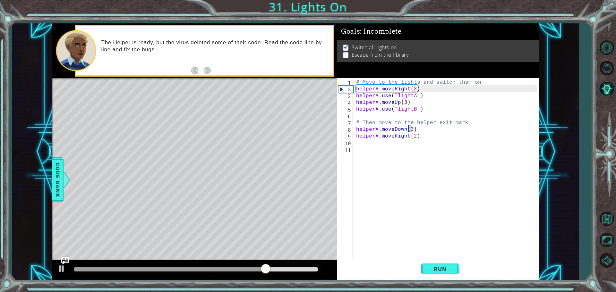
click at [409, 128] on div "# Move to the lights and switch them on. helperA . moveRight ( 3 ) helperA . us…" at bounding box center [448, 175] width 186 height 195
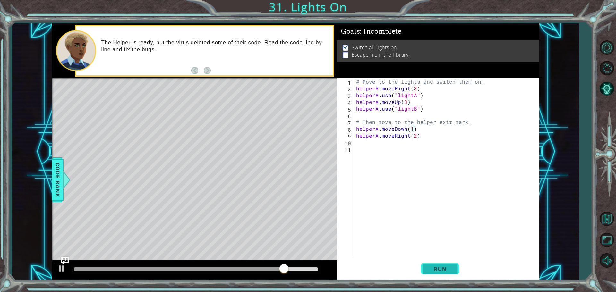
type textarea "helperA.moveDown(1)"
click at [447, 274] on button "Run" at bounding box center [440, 269] width 39 height 20
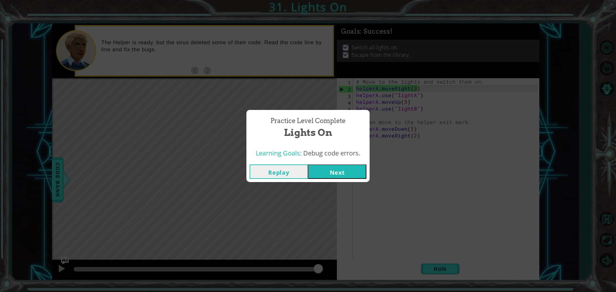
click at [337, 170] on button "Next" at bounding box center [337, 172] width 58 height 14
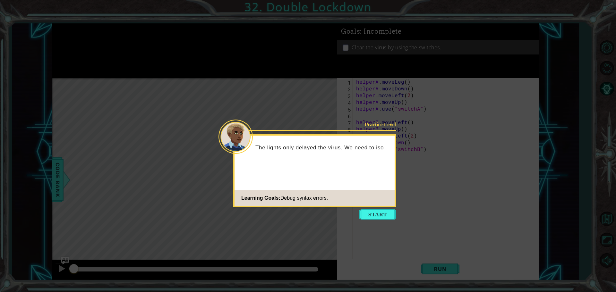
click at [390, 217] on button "Start" at bounding box center [378, 215] width 37 height 10
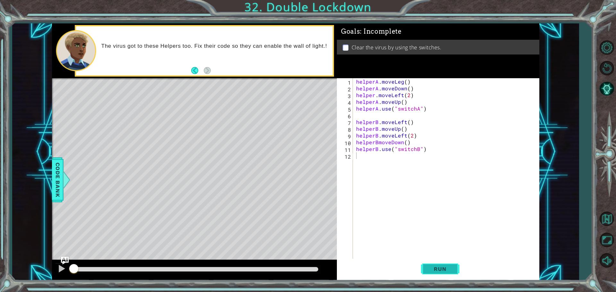
click at [429, 268] on span "Run" at bounding box center [440, 269] width 25 height 6
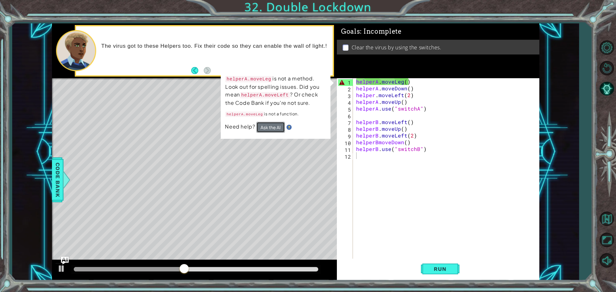
click at [266, 126] on button "Ask the AI" at bounding box center [270, 127] width 29 height 11
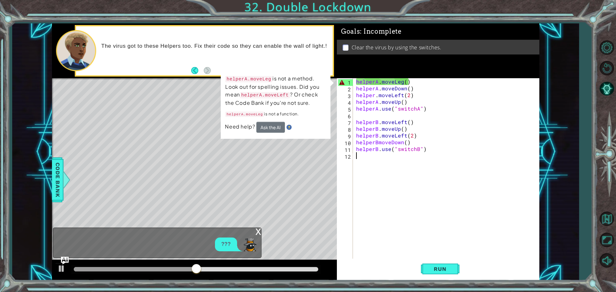
click at [216, 249] on div "???" at bounding box center [226, 245] width 22 height 14
drag, startPoint x: 126, startPoint y: 243, endPoint x: 120, endPoint y: 244, distance: 5.5
click at [124, 243] on div "???" at bounding box center [155, 245] width 205 height 14
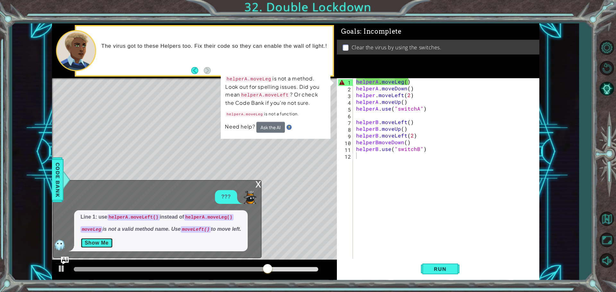
click at [91, 239] on button "Show Me" at bounding box center [97, 243] width 32 height 10
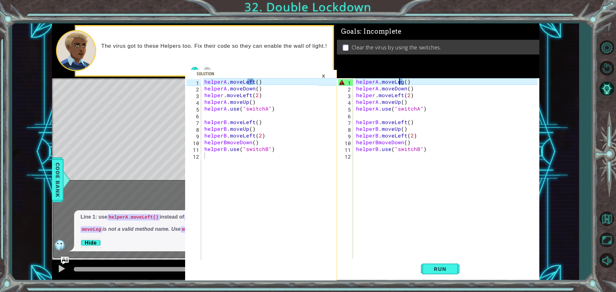
click at [401, 81] on div "helperA . moveLeg ( ) helperA . moveDown ( ) helper . moveLeft ( 2 ) helperA . …" at bounding box center [448, 175] width 186 height 195
click at [403, 85] on div "helperA . moveLeg ( ) helperA . moveDown ( ) helper . moveLeft ( 2 ) helperA . …" at bounding box center [448, 175] width 186 height 195
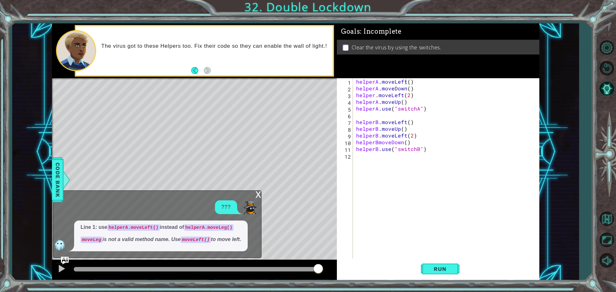
drag, startPoint x: 455, startPoint y: 270, endPoint x: 458, endPoint y: 253, distance: 17.1
click at [458, 253] on div "helperA.moveLeft() 1 2 3 4 5 6 7 8 9 10 11 12 helperA . moveLeft ( ) helperA . …" at bounding box center [438, 179] width 203 height 203
click at [438, 262] on button "Run" at bounding box center [440, 269] width 39 height 20
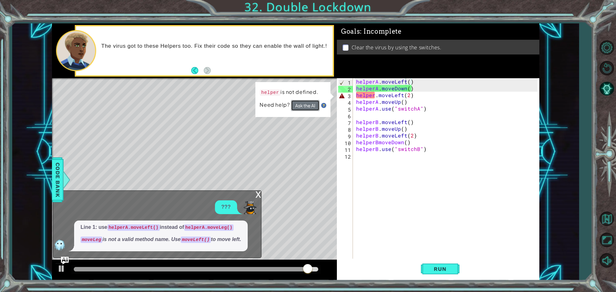
click at [306, 101] on button "Ask the AI" at bounding box center [305, 105] width 29 height 11
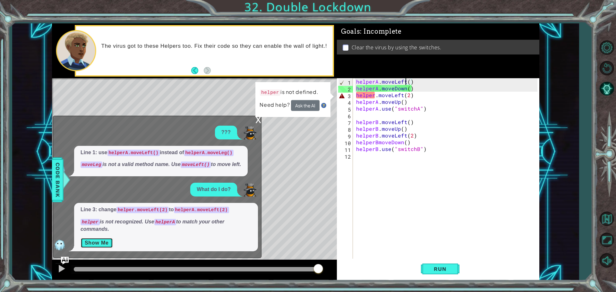
click at [89, 245] on button "Show Me" at bounding box center [97, 243] width 32 height 10
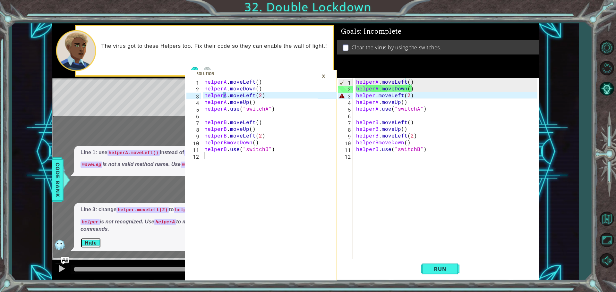
click at [85, 243] on button "Hide" at bounding box center [91, 243] width 21 height 10
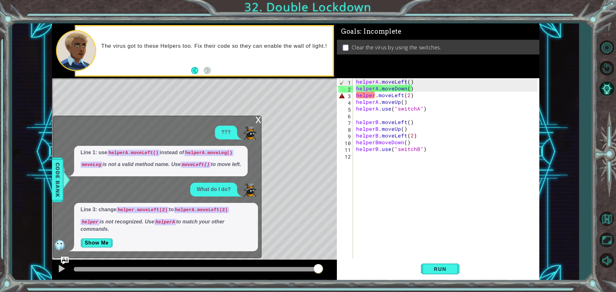
click at [81, 235] on div "Line 3: change helper.moveLeft(2) to helperA.moveLeft(2) helper is not recogniz…" at bounding box center [166, 227] width 184 height 48
click at [103, 242] on button "Show Me" at bounding box center [97, 243] width 32 height 10
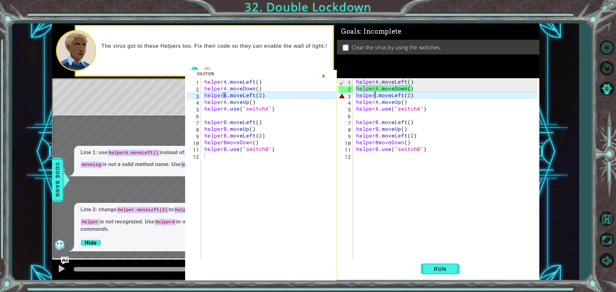
click at [375, 97] on div "helperA . moveLeft ( ) helperA . moveDown ( ) helper . moveLeft ( 2 ) helperA .…" at bounding box center [448, 175] width 186 height 195
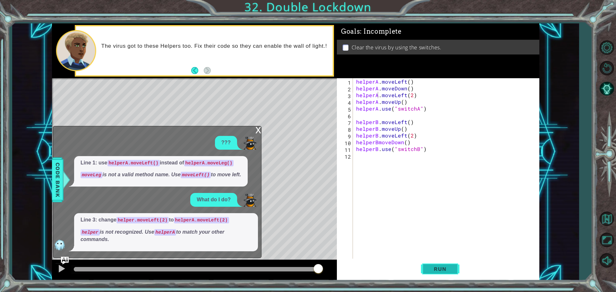
click at [450, 268] on span "Run" at bounding box center [440, 269] width 25 height 6
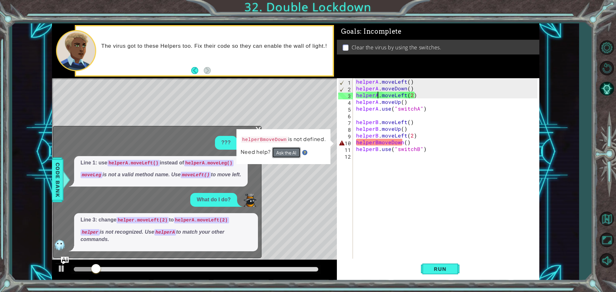
click at [289, 155] on button "Ask the AI" at bounding box center [286, 152] width 29 height 11
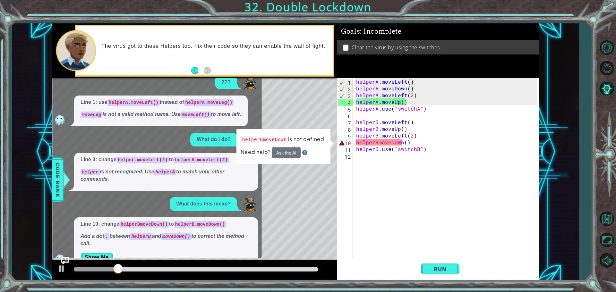
scroll to position [14, 0]
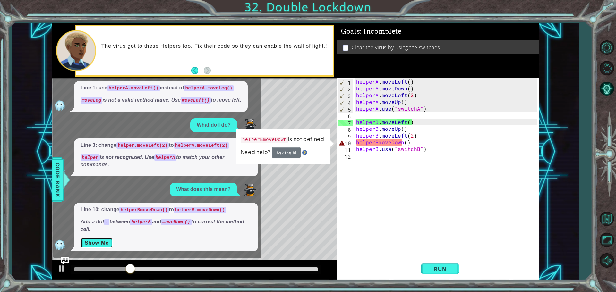
click at [104, 241] on button "Show Me" at bounding box center [97, 243] width 32 height 10
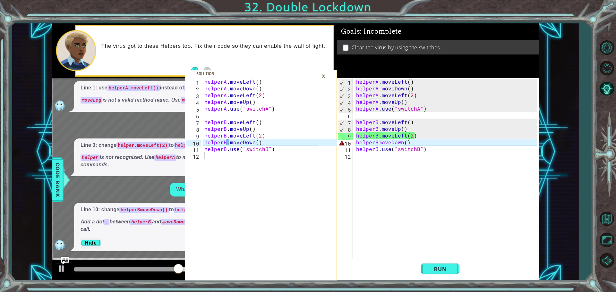
click at [378, 143] on div "helperA . moveLeft ( ) helperA . moveDown ( ) helperA . moveLeft ( 2 ) helperA …" at bounding box center [448, 175] width 186 height 195
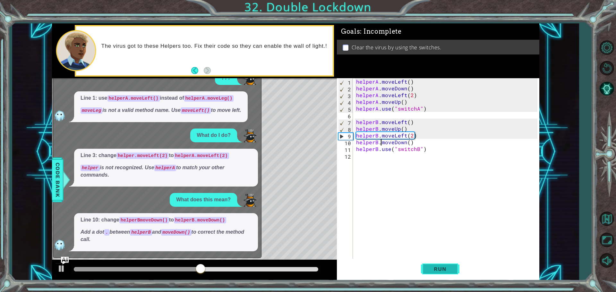
type textarea "helperB.moveDown()"
drag, startPoint x: 439, startPoint y: 270, endPoint x: 429, endPoint y: 269, distance: 9.3
click at [429, 268] on span "Run" at bounding box center [440, 269] width 25 height 6
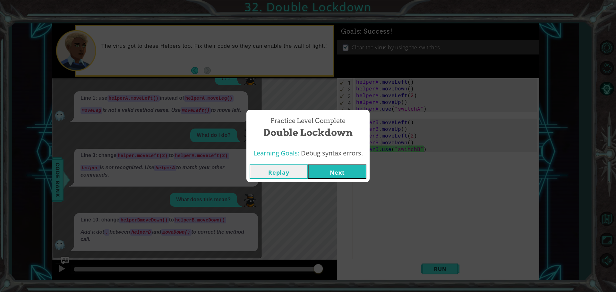
click at [101, 175] on div "Practice Level Complete Double Lockdown Learning Goals: Debug syntax errors. Re…" at bounding box center [308, 146] width 616 height 292
click at [339, 169] on button "Next" at bounding box center [337, 172] width 58 height 14
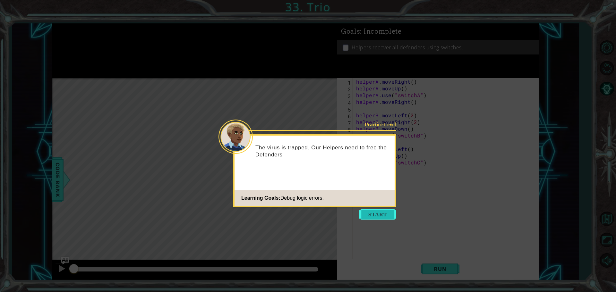
click at [368, 216] on button "Start" at bounding box center [378, 215] width 37 height 10
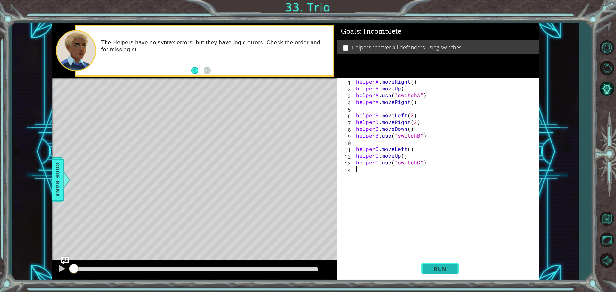
click at [431, 268] on span "Run" at bounding box center [440, 269] width 25 height 6
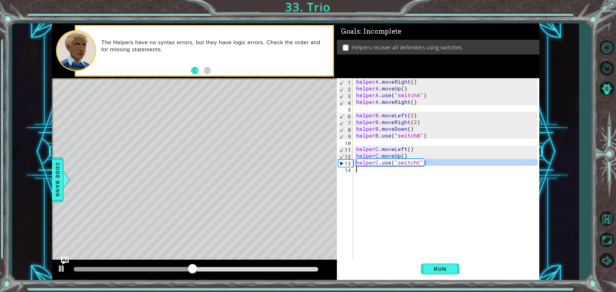
drag, startPoint x: 418, startPoint y: 160, endPoint x: 360, endPoint y: 166, distance: 58.1
type textarea "helperC.use("switchC")"
drag, startPoint x: 360, startPoint y: 166, endPoint x: 474, endPoint y: 215, distance: 123.4
click at [474, 215] on div "helperA . moveRight ( ) helperA . moveUp ( ) helperA . use ( "switchA" ) helper…" at bounding box center [446, 169] width 183 height 182
drag, startPoint x: 431, startPoint y: 163, endPoint x: 426, endPoint y: 160, distance: 6.0
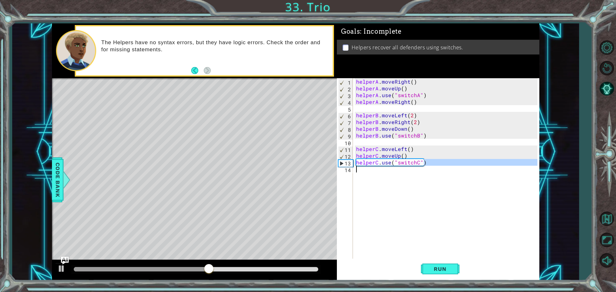
click at [420, 165] on div "helperA . moveRight ( ) helperA . moveUp ( ) helperA . use ( "switchA" ) helper…" at bounding box center [448, 175] width 186 height 195
type textarea "helperC.moveUp() helperC.use("switchC")"
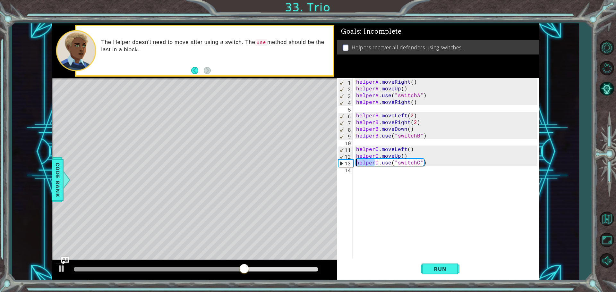
drag, startPoint x: 426, startPoint y: 159, endPoint x: 346, endPoint y: 154, distance: 80.4
click at [345, 155] on div "helperC.moveUp() helperC.use("switchC") 1 2 3 4 5 6 7 8 9 10 11 12 13 14 helper…" at bounding box center [437, 169] width 201 height 182
click at [407, 193] on div "helperA . moveRight ( ) helperA . moveUp ( ) helperA . use ( "switchA" ) helper…" at bounding box center [448, 175] width 186 height 195
drag, startPoint x: 430, startPoint y: 165, endPoint x: 358, endPoint y: 161, distance: 72.3
click at [358, 161] on div "helperA . moveRight ( ) helperA . moveUp ( ) helperA . use ( "switchA" ) helper…" at bounding box center [448, 175] width 186 height 195
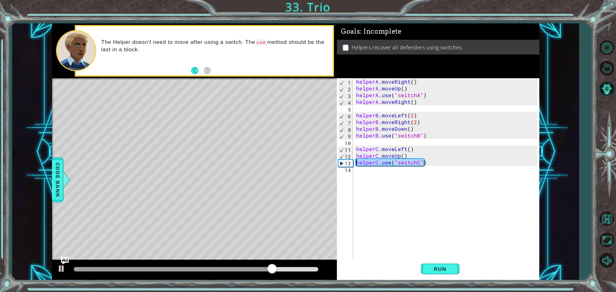
type textarea "helperC.use("switchC")"
drag, startPoint x: 427, startPoint y: 163, endPoint x: 350, endPoint y: 164, distance: 76.4
click at [350, 164] on div "helperC.use("switchC") 1 2 3 4 5 6 7 8 9 10 11 12 13 14 15 helperA . moveRight …" at bounding box center [437, 169] width 201 height 182
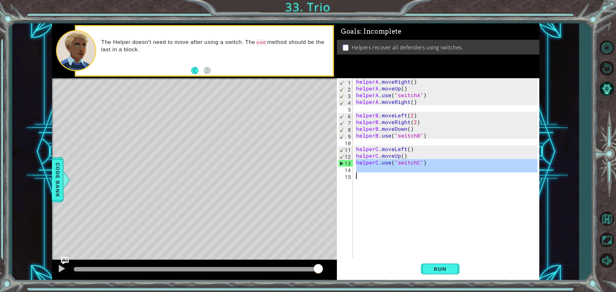
drag, startPoint x: 348, startPoint y: 164, endPoint x: 349, endPoint y: 179, distance: 15.1
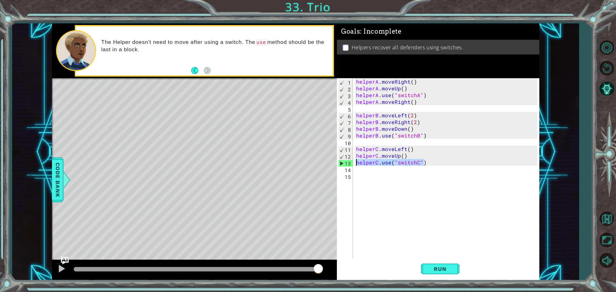
drag, startPoint x: 428, startPoint y: 163, endPoint x: 355, endPoint y: 162, distance: 72.9
click at [355, 162] on div "helperA . moveRight ( ) helperA . moveUp ( ) helperA . use ( "switchA" ) helper…" at bounding box center [448, 175] width 186 height 195
type textarea "helperC.use("switchC")"
click at [353, 169] on div "helperC.use("switchC") 1 2 3 4 5 6 7 8 9 10 11 12 13 14 15 helperA . moveRight …" at bounding box center [437, 169] width 201 height 182
click at [360, 171] on div "helperA . moveRight ( ) helperA . moveUp ( ) helperA . use ( "switchA" ) helper…" at bounding box center [448, 175] width 186 height 195
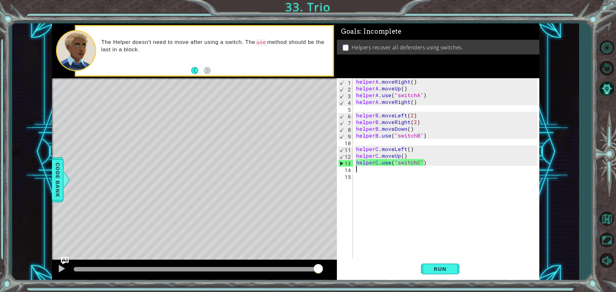
paste textarea "helperC.use("switchC")"
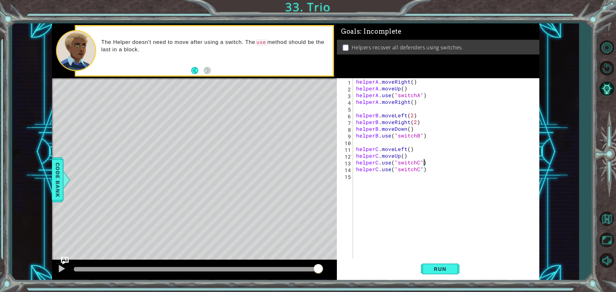
click at [427, 161] on div "helperA . moveRight ( ) helperA . moveUp ( ) helperA . use ( "switchA" ) helper…" at bounding box center [448, 175] width 186 height 195
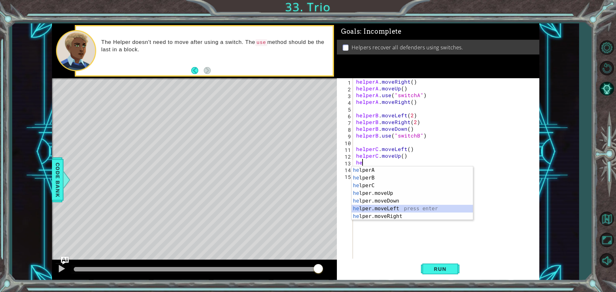
click at [382, 210] on div "he lperA press enter he lperB press enter he lperC press enter he lper.moveUp p…" at bounding box center [412, 201] width 121 height 69
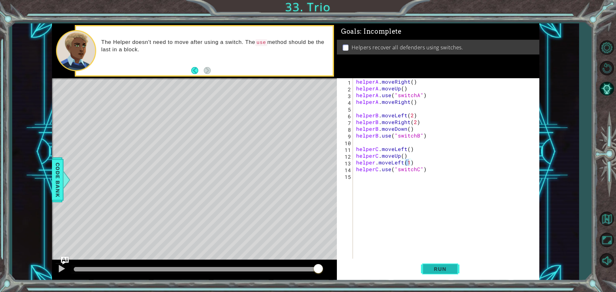
click at [437, 264] on button "Run" at bounding box center [440, 269] width 39 height 20
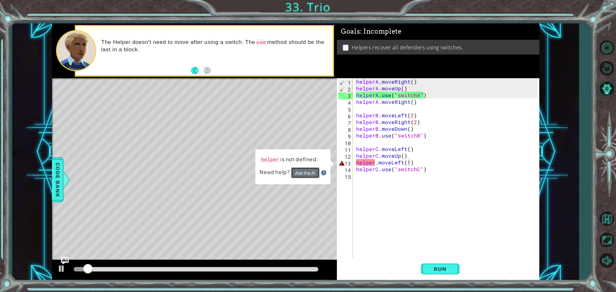
drag, startPoint x: 318, startPoint y: 170, endPoint x: 323, endPoint y: 164, distance: 7.6
click at [322, 166] on div "helper is not defined. Need help? Ask the AI" at bounding box center [293, 167] width 75 height 35
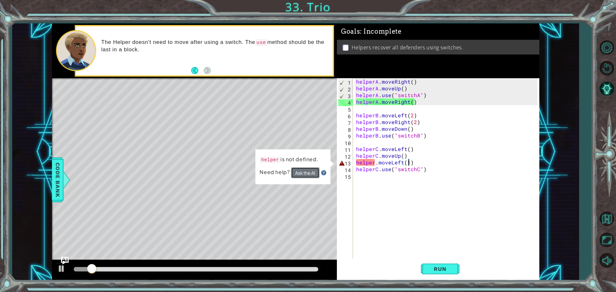
click at [309, 173] on button "Ask the AI" at bounding box center [305, 173] width 29 height 11
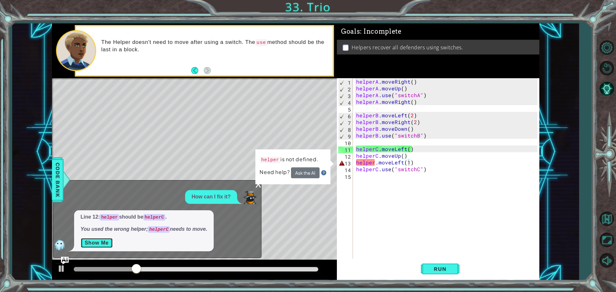
click at [100, 240] on button "Show Me" at bounding box center [97, 243] width 32 height 10
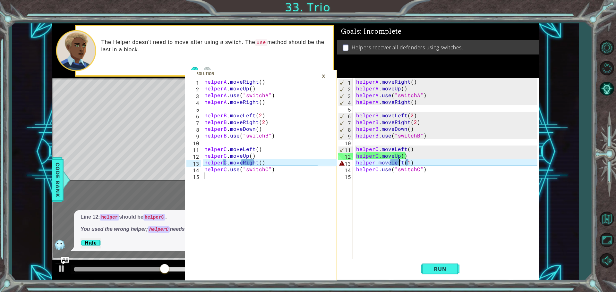
click at [399, 164] on div "helperA . moveRight ( ) helperA . moveUp ( ) helperA . use ( "switchA" ) helper…" at bounding box center [448, 175] width 186 height 195
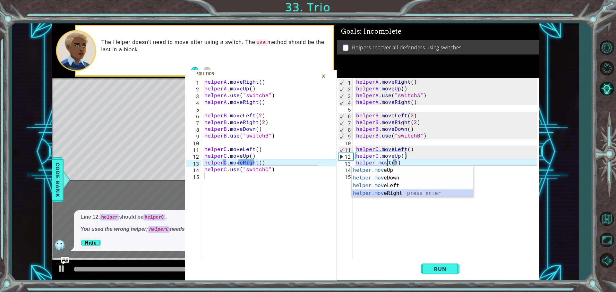
click at [399, 195] on div "helper.mov eUp press enter helper.mov eDown press enter helper.mov eLeft press …" at bounding box center [412, 190] width 121 height 46
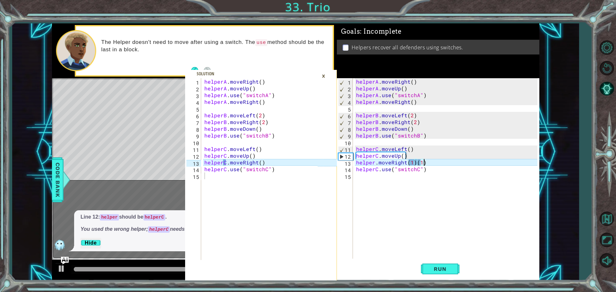
click at [437, 163] on div "helperA . moveRight ( ) helperA . moveUp ( ) helperA . use ( "switchA" ) helper…" at bounding box center [448, 175] width 186 height 195
click at [375, 165] on div "helperA . moveRight ( ) helperA . moveUp ( ) helperA . use ( "switchA" ) helper…" at bounding box center [448, 175] width 186 height 195
click at [454, 271] on button "Run" at bounding box center [440, 269] width 39 height 20
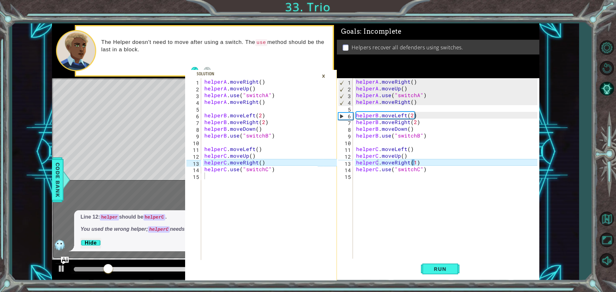
drag, startPoint x: 359, startPoint y: 185, endPoint x: 453, endPoint y: 272, distance: 127.7
click at [390, 203] on div "helperC.moveRight(1) 1 2 3 4 5 6 7 8 9 10 11 12 13 14 15 helperA . moveRight ( …" at bounding box center [437, 169] width 201 height 182
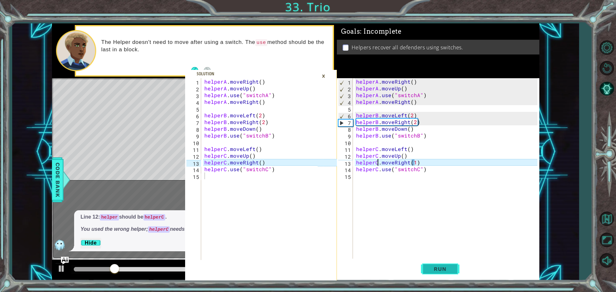
click at [441, 265] on button "Run" at bounding box center [440, 269] width 39 height 20
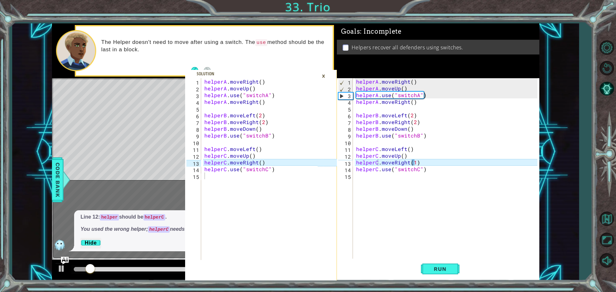
click at [324, 73] on div "×" at bounding box center [324, 76] width 10 height 11
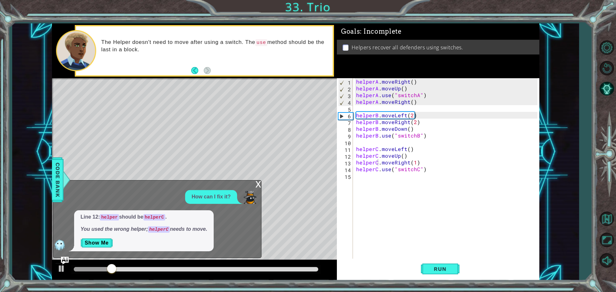
click at [250, 180] on div "1 2 3 4 5 6 7 8 9 10 11 12 13 14 15 helperA . moveRight ( ) helperA . moveUp ( …" at bounding box center [296, 151] width 488 height 257
click at [258, 182] on div "x" at bounding box center [259, 184] width 6 height 6
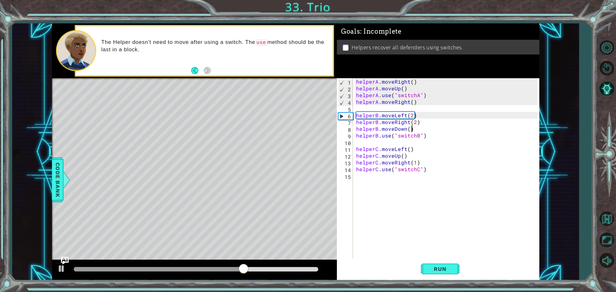
click at [415, 129] on div "helperA . moveRight ( ) helperA . moveUp ( ) helperA . use ( "switchA" ) helper…" at bounding box center [448, 175] width 186 height 195
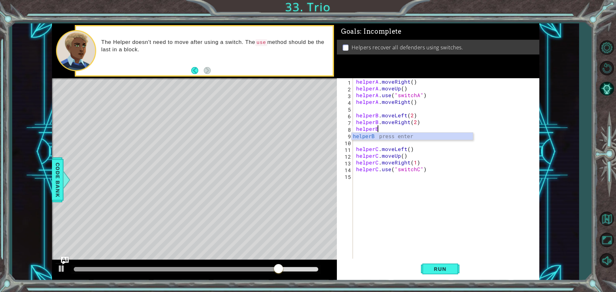
scroll to position [0, 1]
drag, startPoint x: 380, startPoint y: 134, endPoint x: 383, endPoint y: 137, distance: 4.3
click at [383, 137] on div "helperB press enter" at bounding box center [412, 144] width 121 height 23
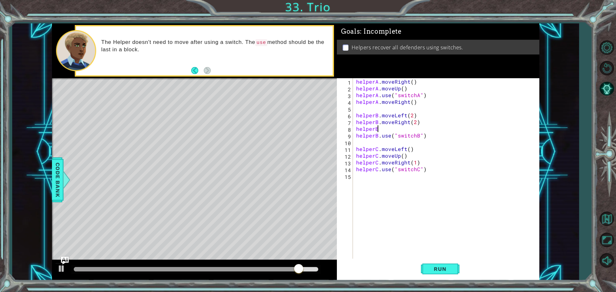
click at [379, 131] on div "helperA . moveRight ( ) helperA . moveUp ( ) helperA . use ( "switchA" ) helper…" at bounding box center [448, 175] width 186 height 195
type textarea "helperB."
